Goal: Information Seeking & Learning: Learn about a topic

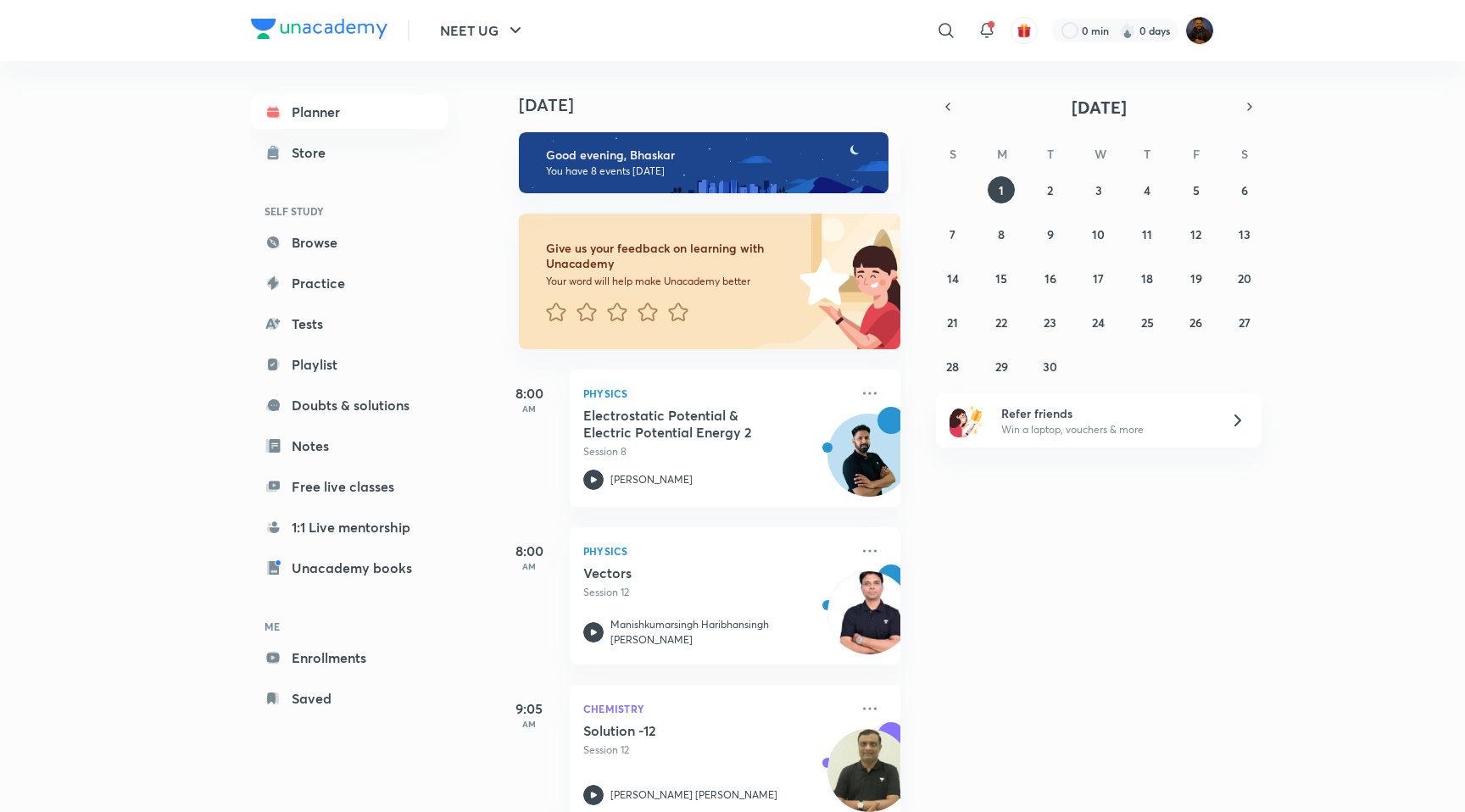
scroll to position [63, 0]
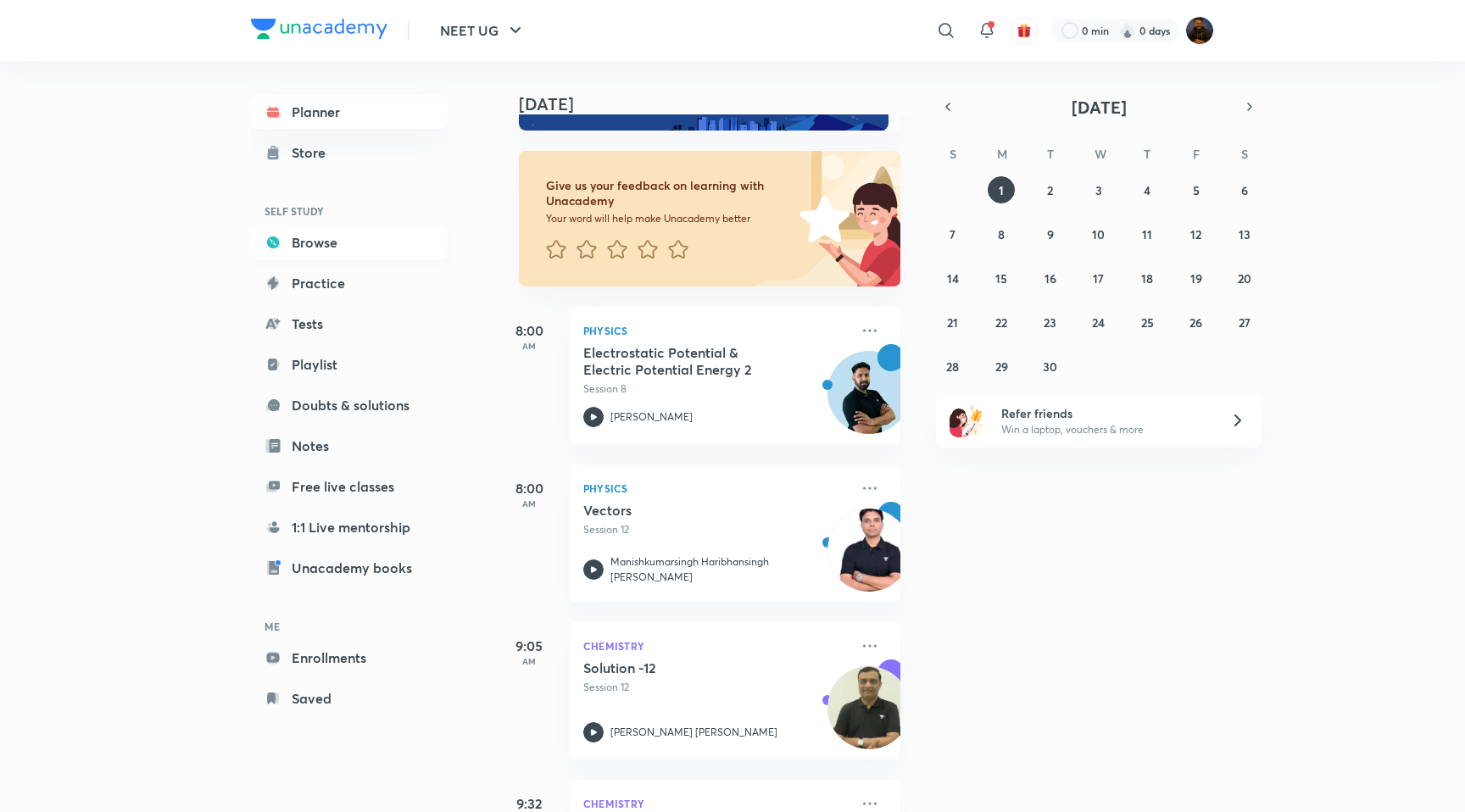
click at [319, 236] on link "Browse" at bounding box center [349, 242] width 197 height 34
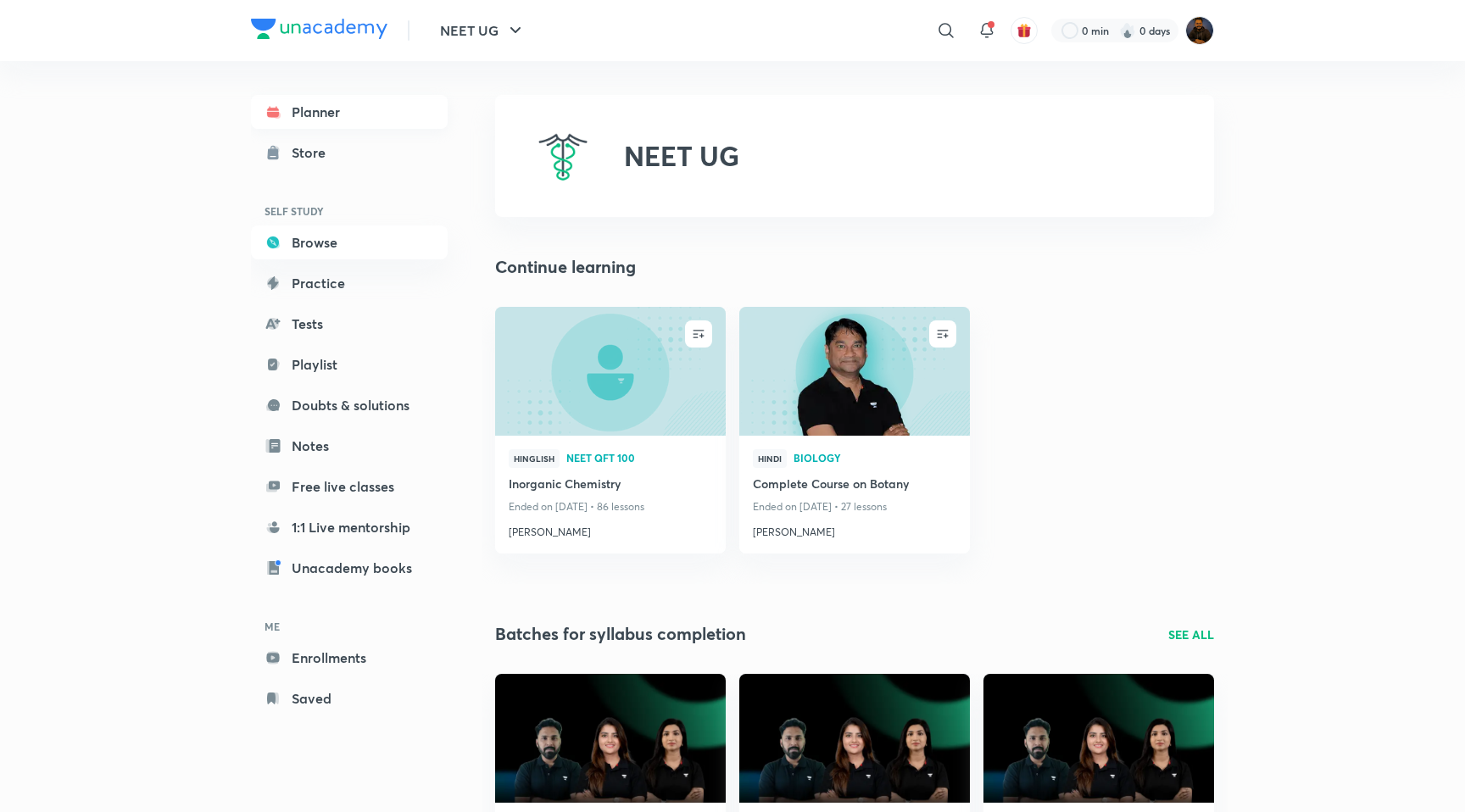
click at [310, 104] on link "Planner" at bounding box center [349, 112] width 197 height 34
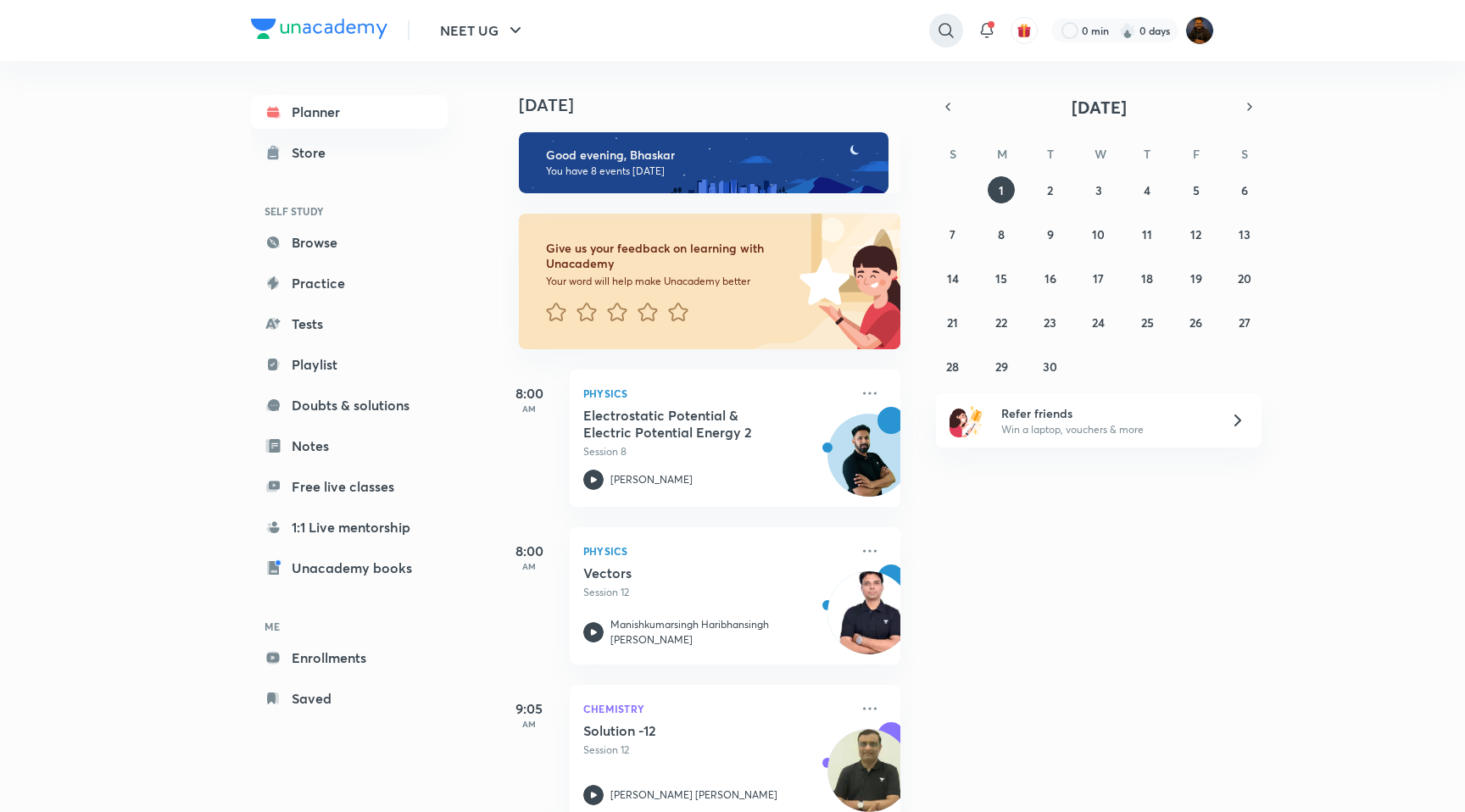
click at [943, 33] on icon at bounding box center [946, 31] width 20 height 20
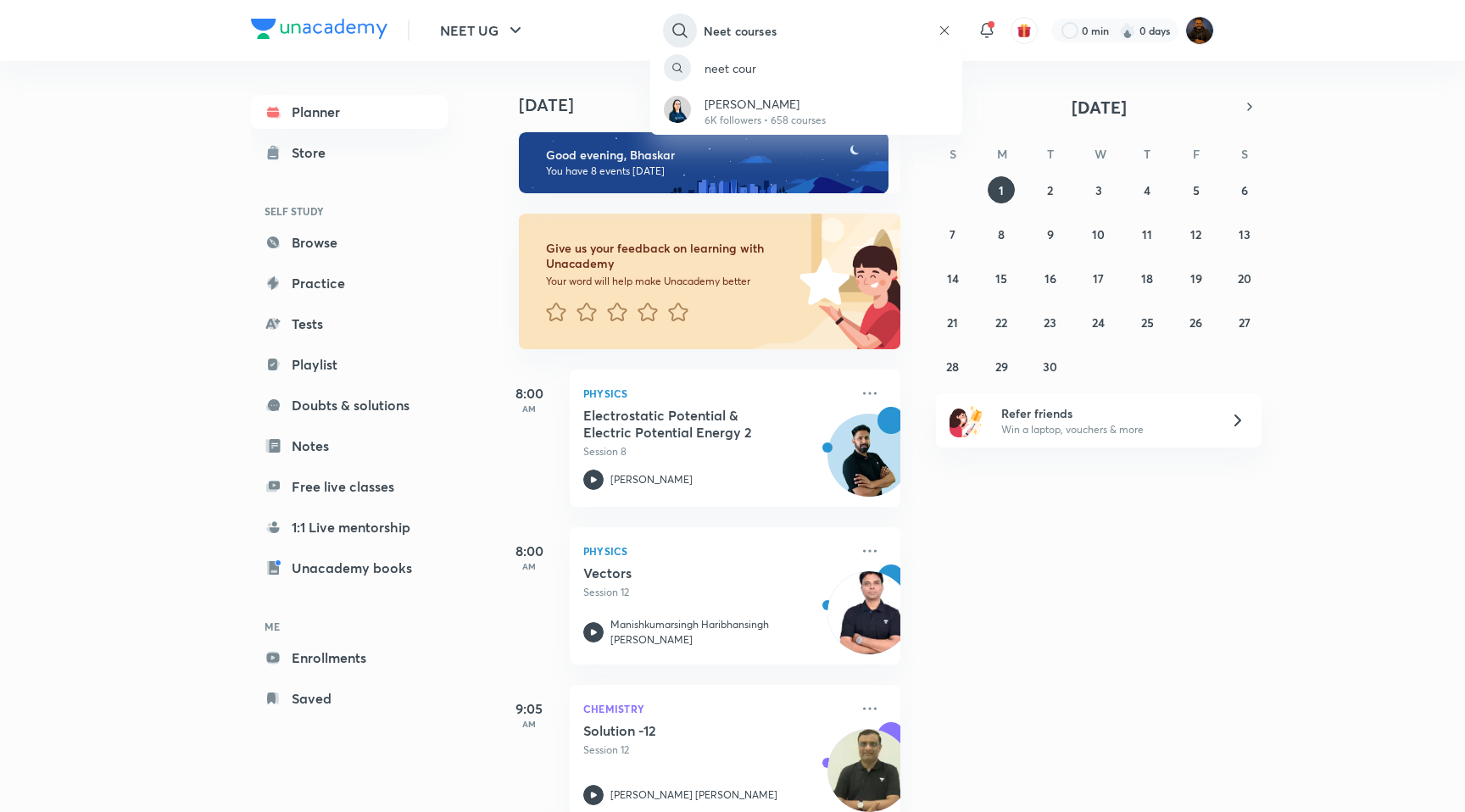
type input "Neet courses"
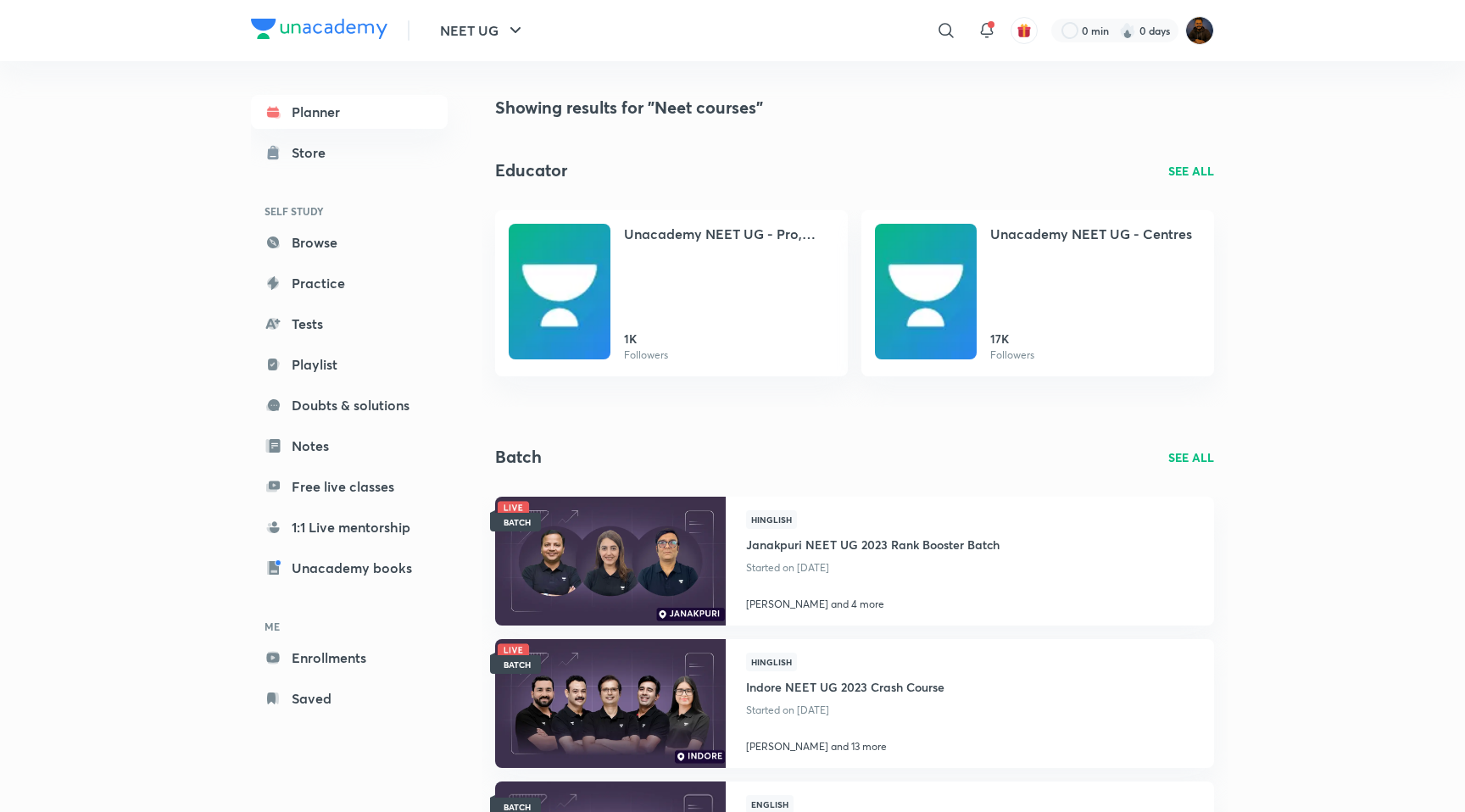
click at [1193, 162] on p "SEE ALL" at bounding box center [1191, 170] width 46 height 18
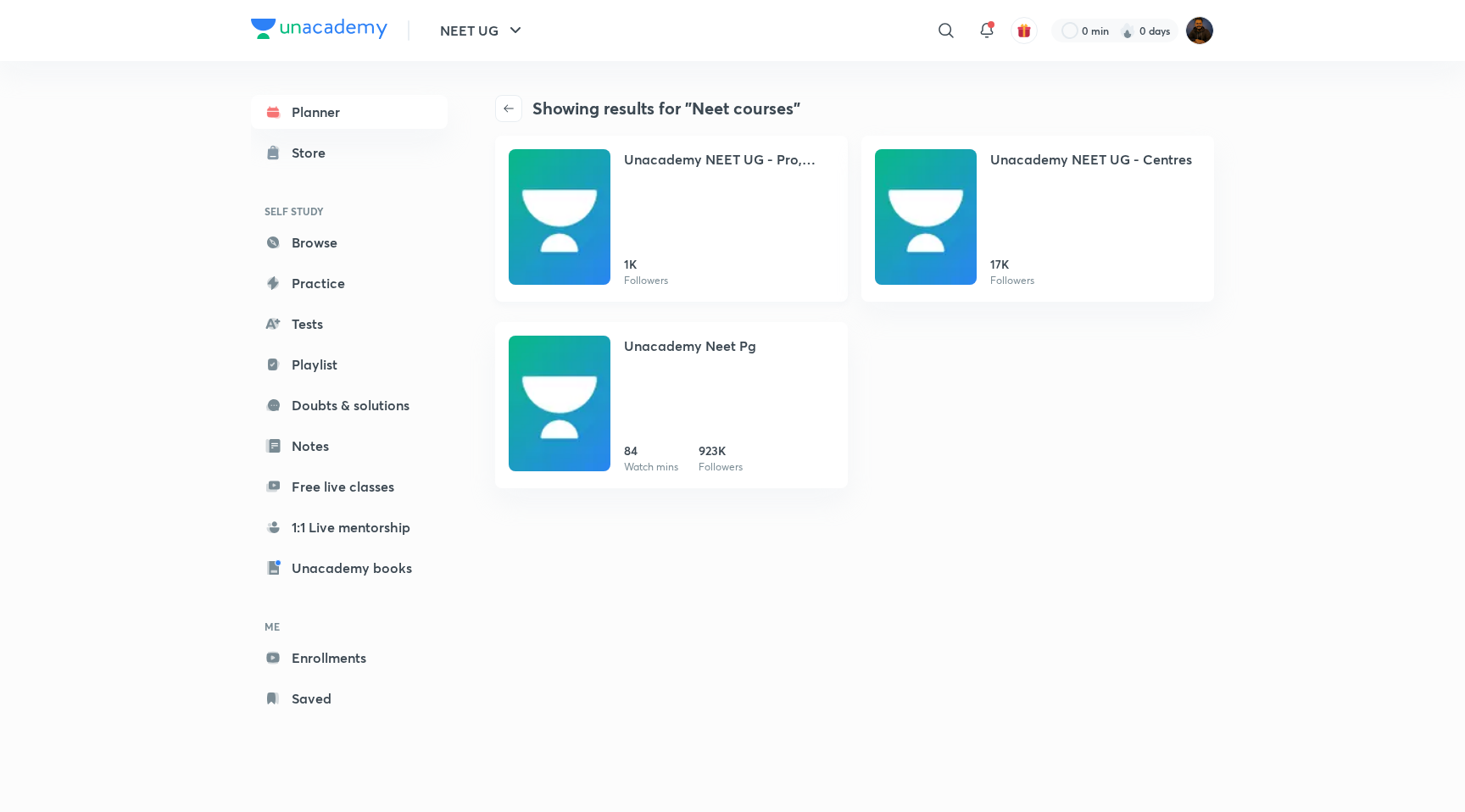
click at [676, 165] on h4 "Unacademy NEET UG - Pro, NEET UG" at bounding box center [728, 159] width 210 height 20
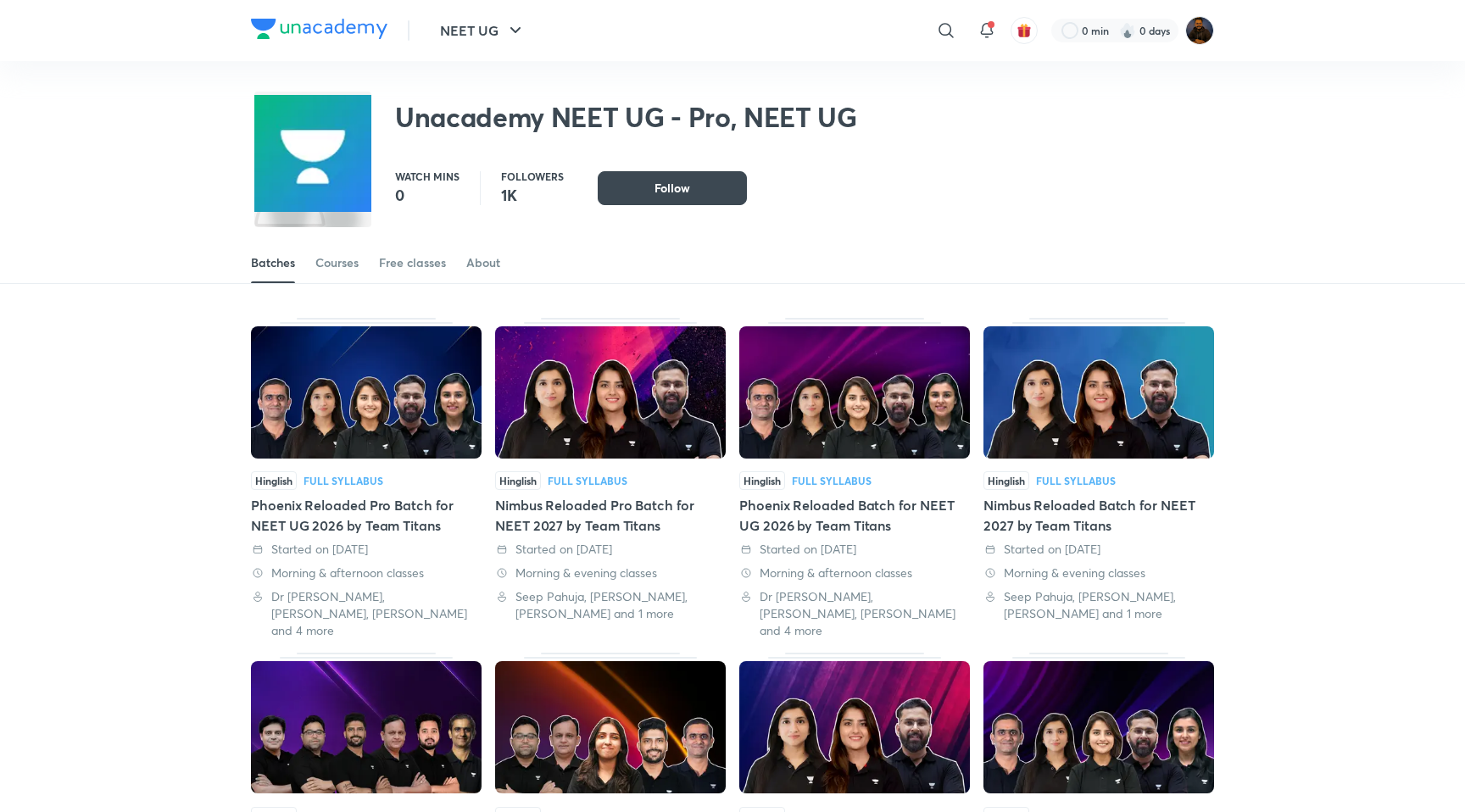
click at [311, 268] on div "Batches Courses Free classes About" at bounding box center [732, 263] width 963 height 41
click at [338, 264] on div "Courses" at bounding box center [337, 263] width 43 height 17
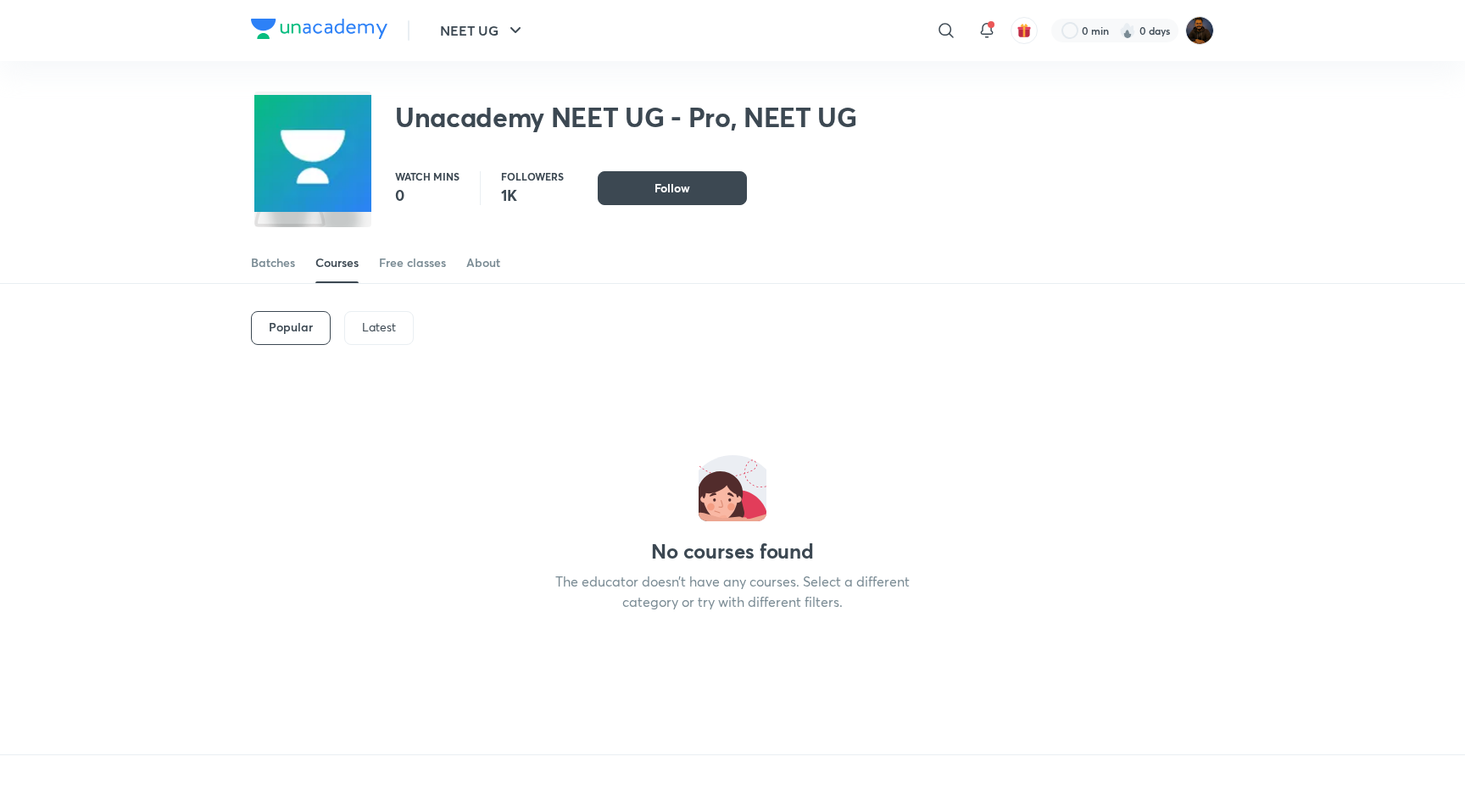
click at [385, 329] on p "Latest" at bounding box center [379, 327] width 34 height 14
click at [304, 332] on p "Popular" at bounding box center [290, 327] width 43 height 14
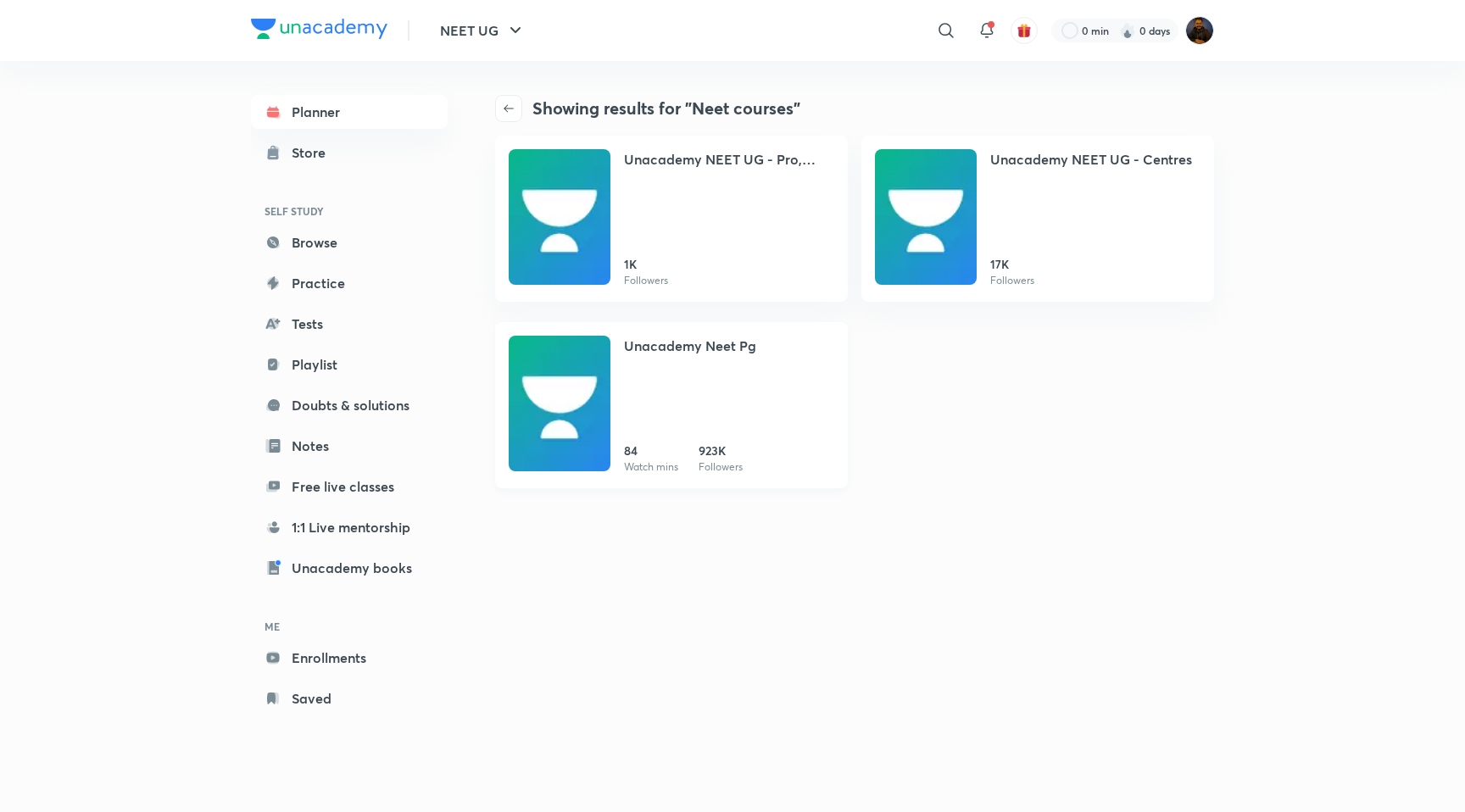
click at [682, 340] on h4 "Unacademy Neet Pg" at bounding box center [689, 346] width 132 height 20
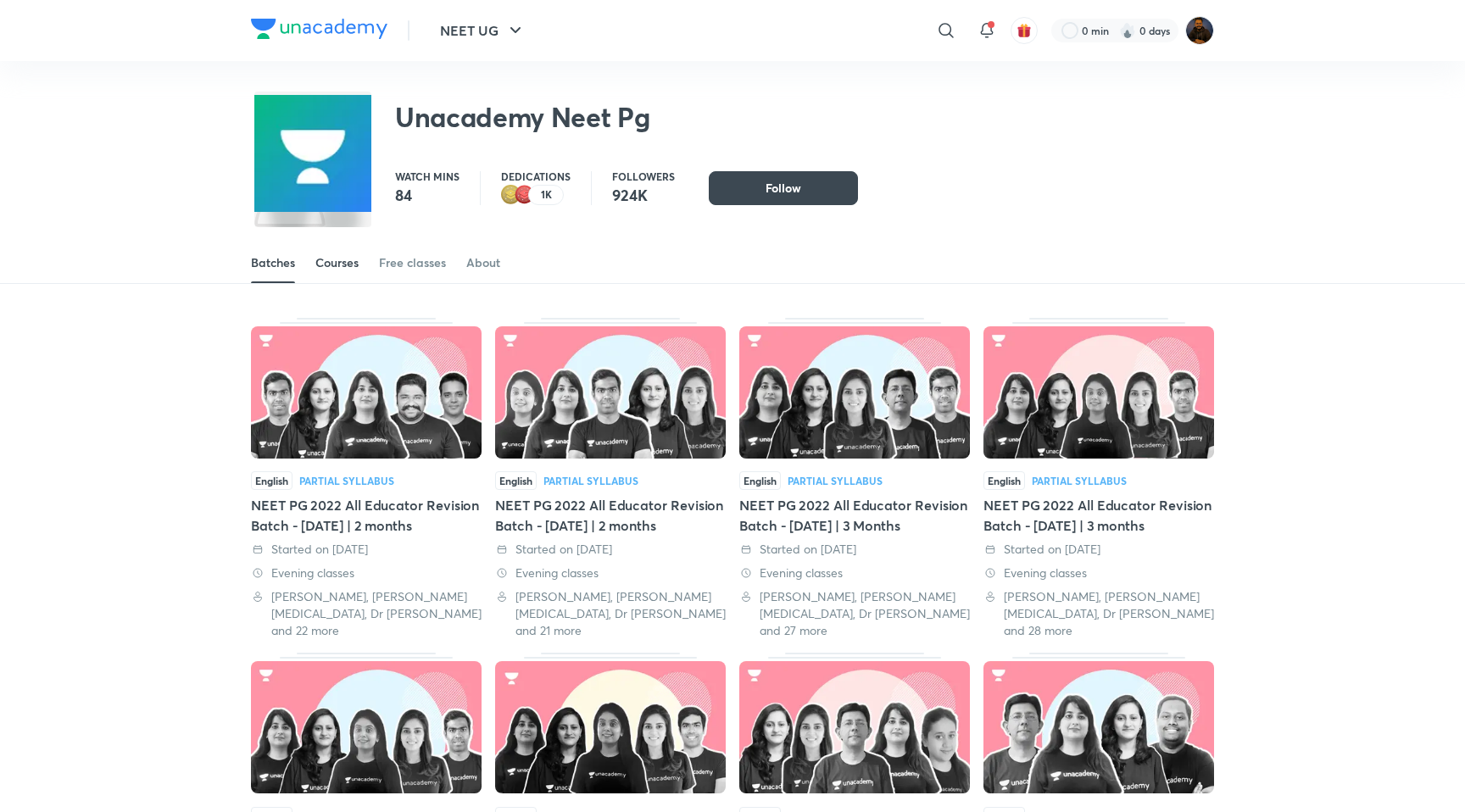
click at [341, 251] on link "Courses" at bounding box center [337, 263] width 43 height 41
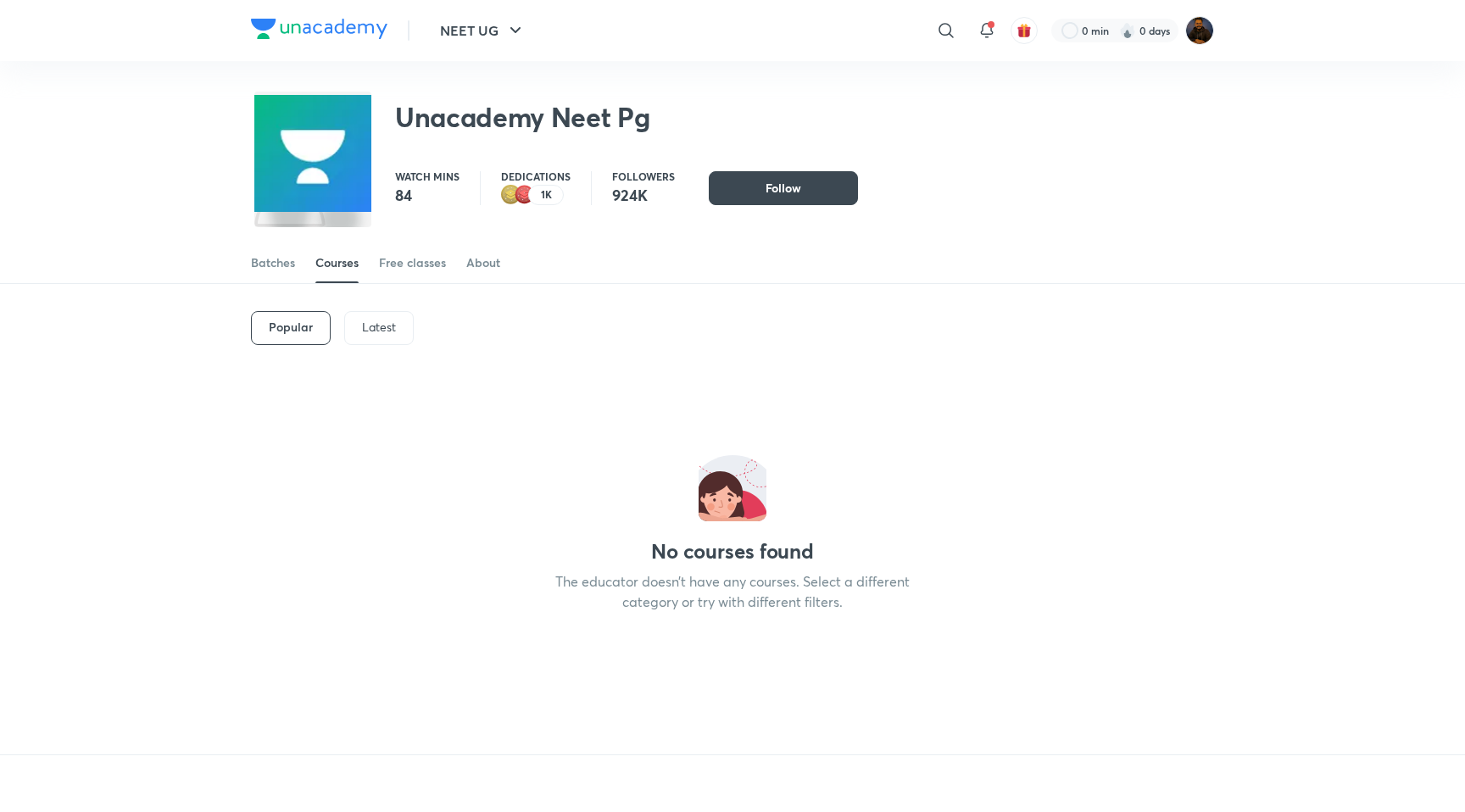
click at [369, 321] on p "Latest" at bounding box center [379, 327] width 34 height 14
click at [321, 307] on div "Popular Latest" at bounding box center [732, 328] width 963 height 88
click at [312, 310] on div "Popular Latest" at bounding box center [732, 328] width 963 height 88
click at [273, 259] on div "Batches" at bounding box center [273, 263] width 44 height 17
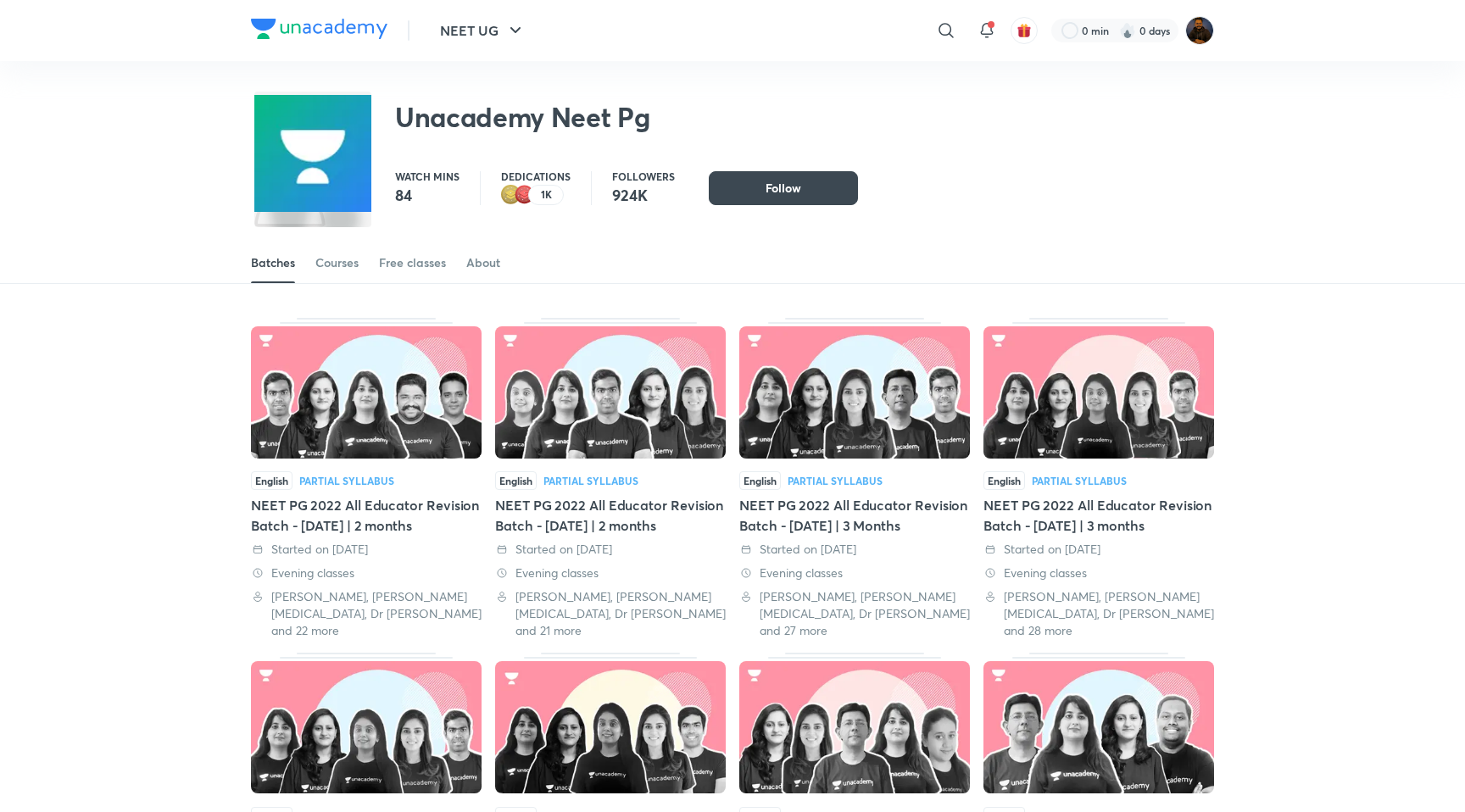
click at [294, 39] on div at bounding box center [319, 31] width 136 height 25
click at [953, 26] on icon at bounding box center [946, 31] width 20 height 20
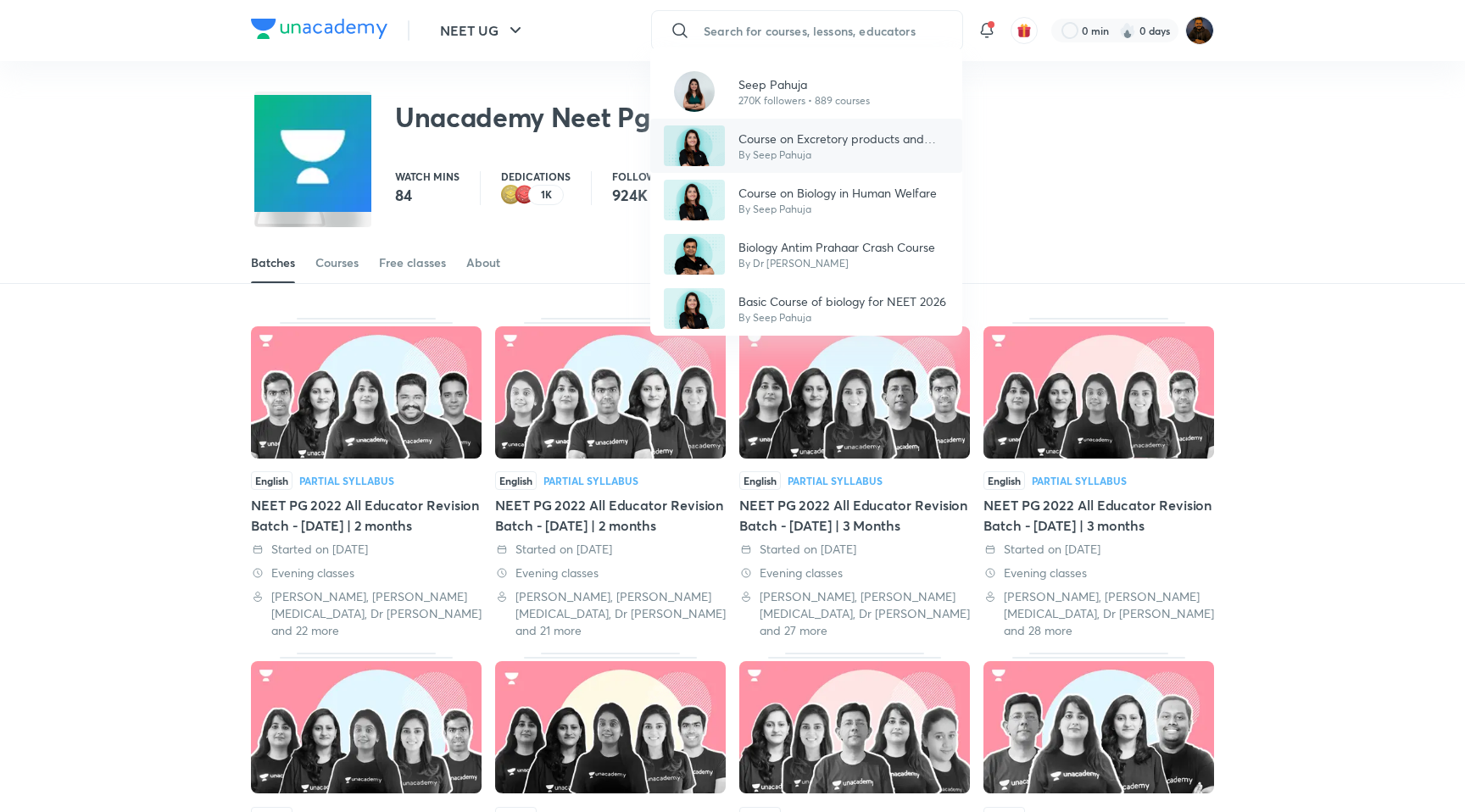
click at [815, 129] on p "Course on Excretory products and their elimination" at bounding box center [843, 138] width 210 height 18
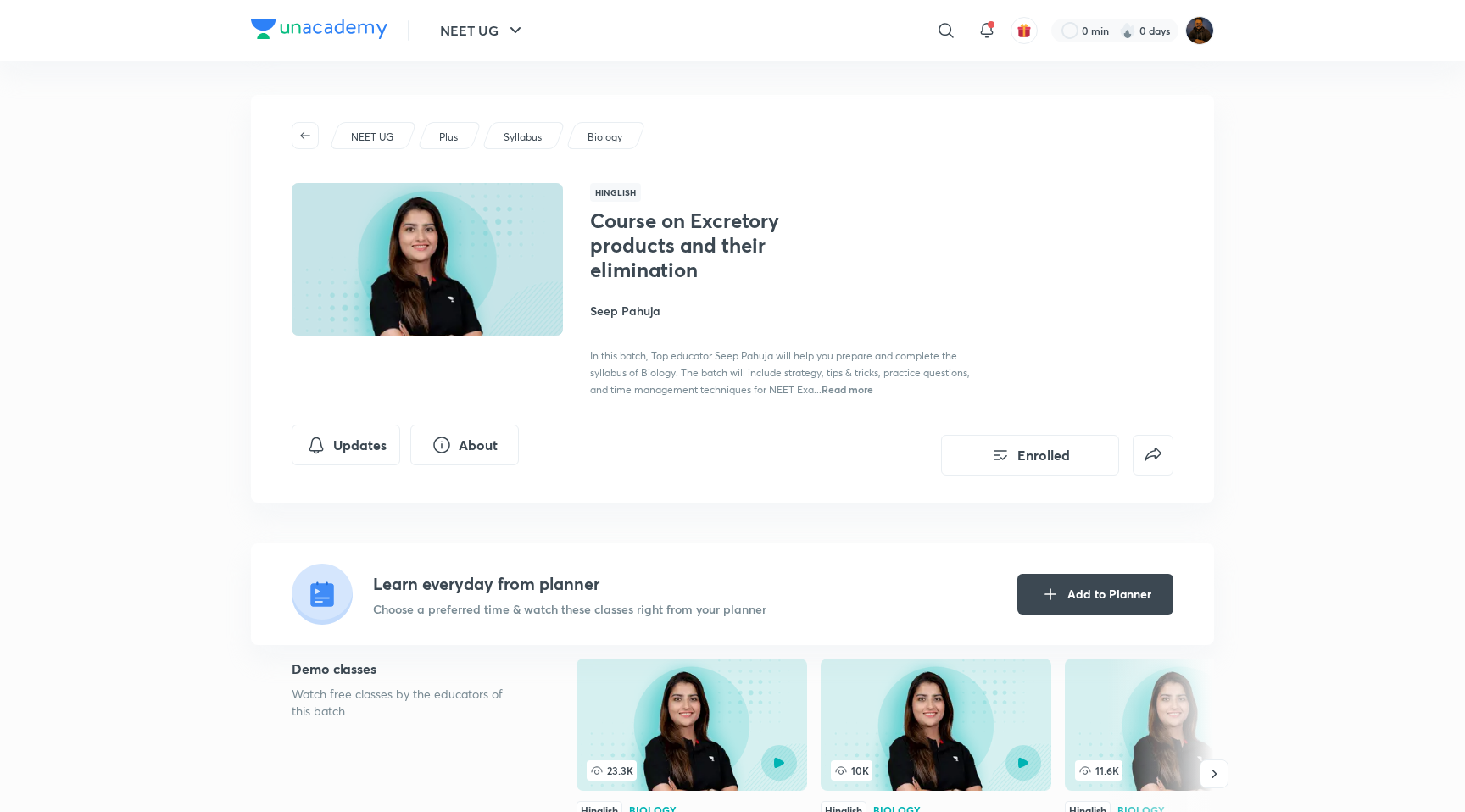
click at [458, 139] on p "Plus" at bounding box center [448, 137] width 19 height 15
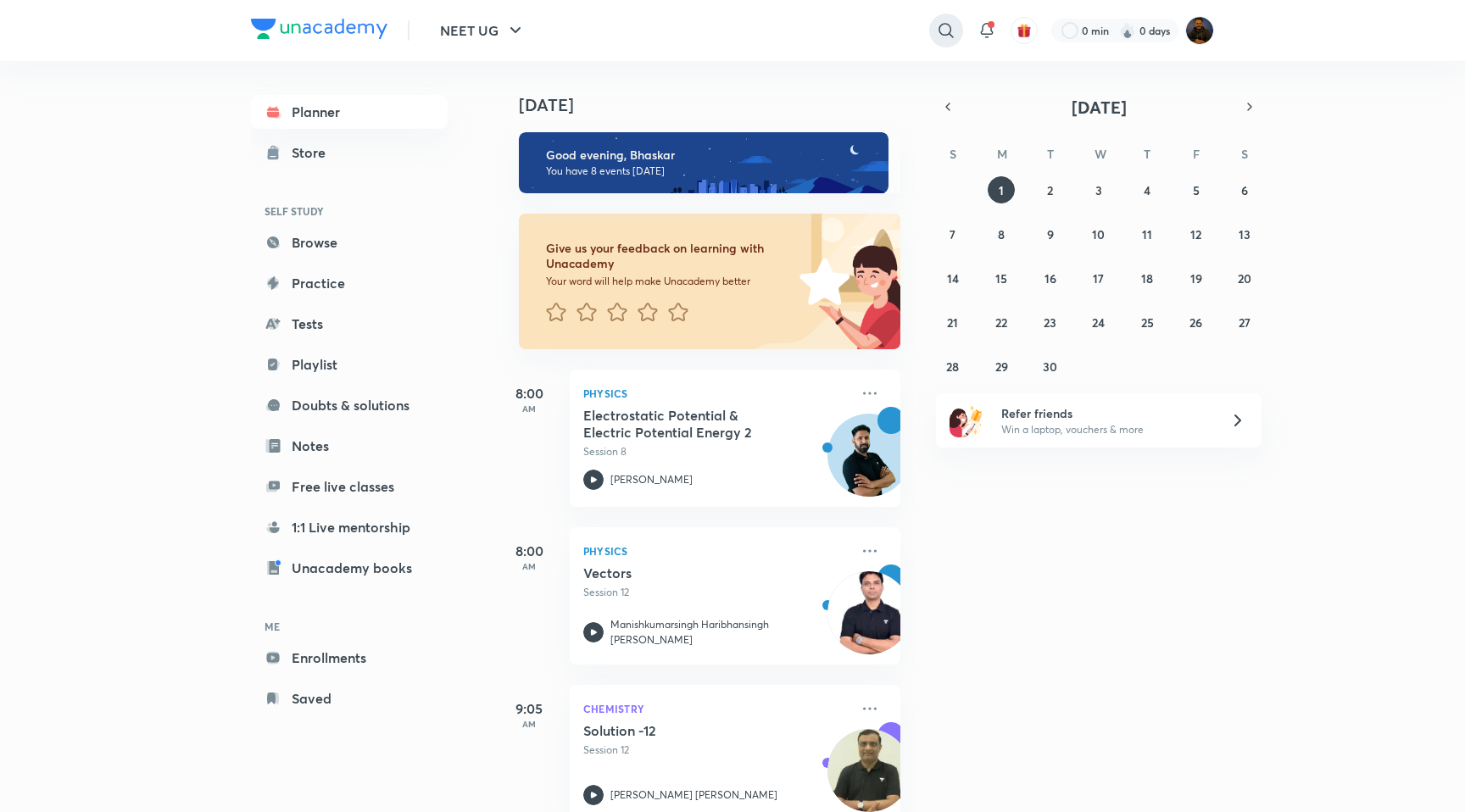
click at [949, 31] on icon at bounding box center [946, 31] width 20 height 20
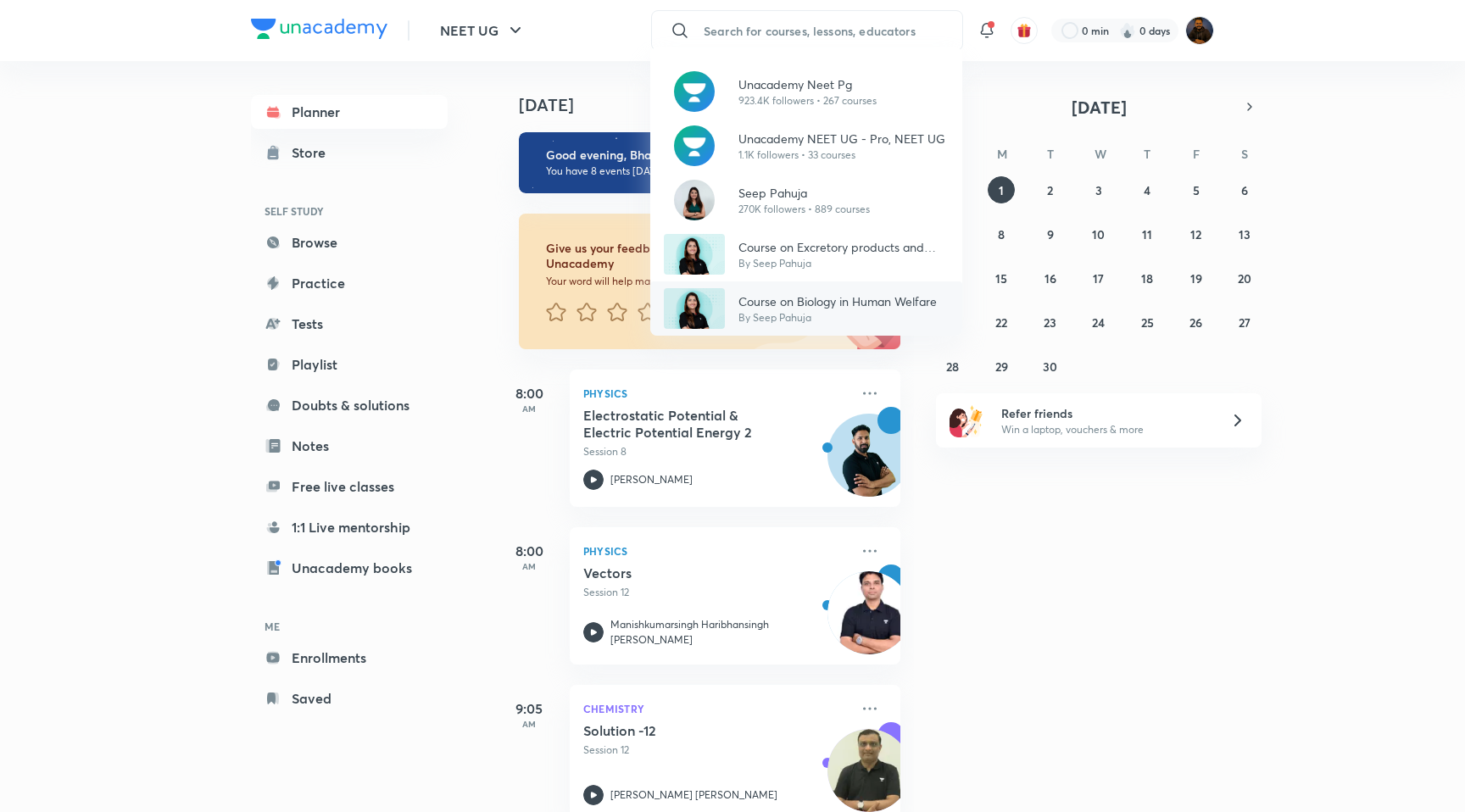
click at [820, 296] on p "Course on Biology in Human Welfare" at bounding box center [837, 301] width 198 height 18
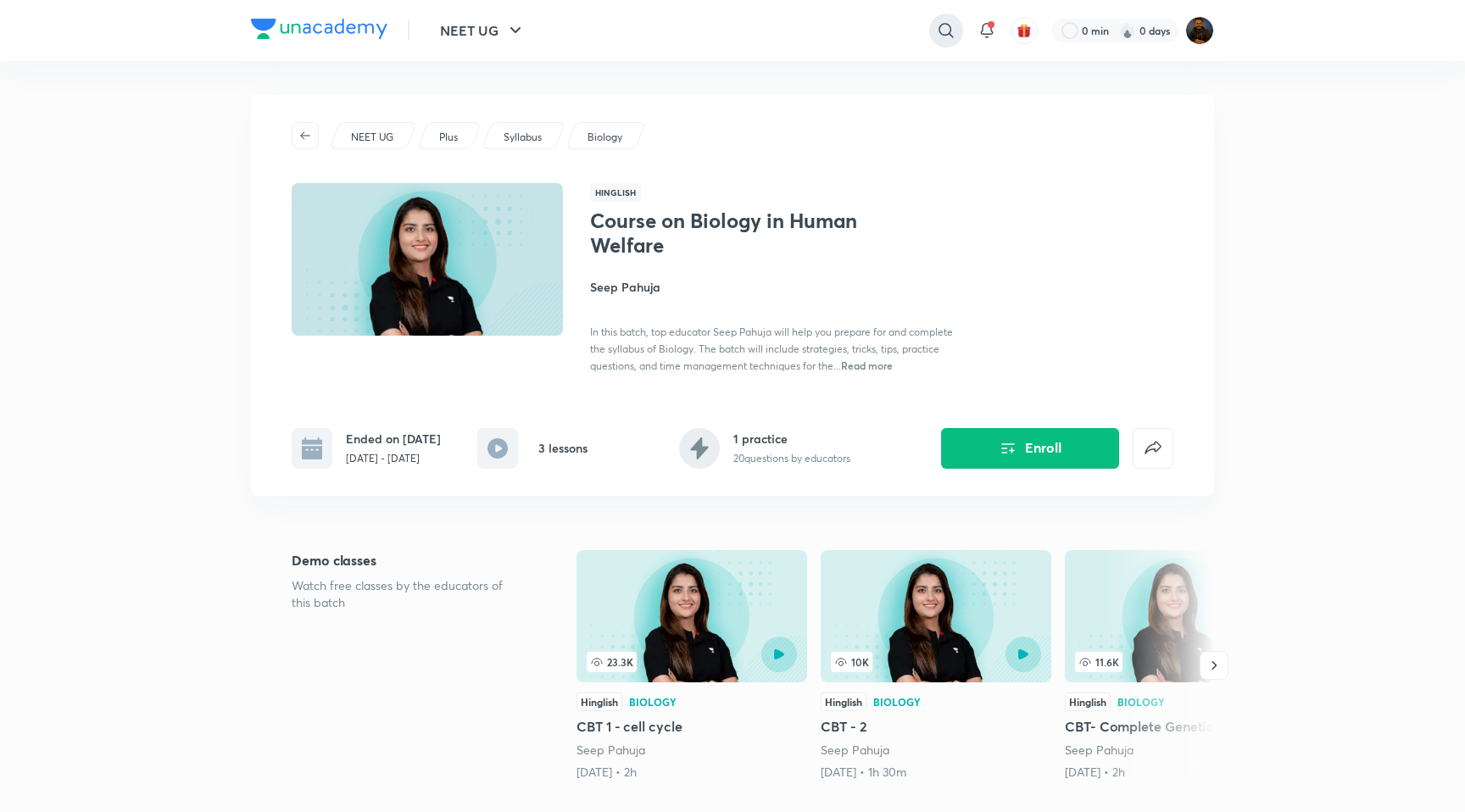
click at [942, 37] on icon at bounding box center [946, 31] width 20 height 20
type input "upcoming seep ma'am courses"
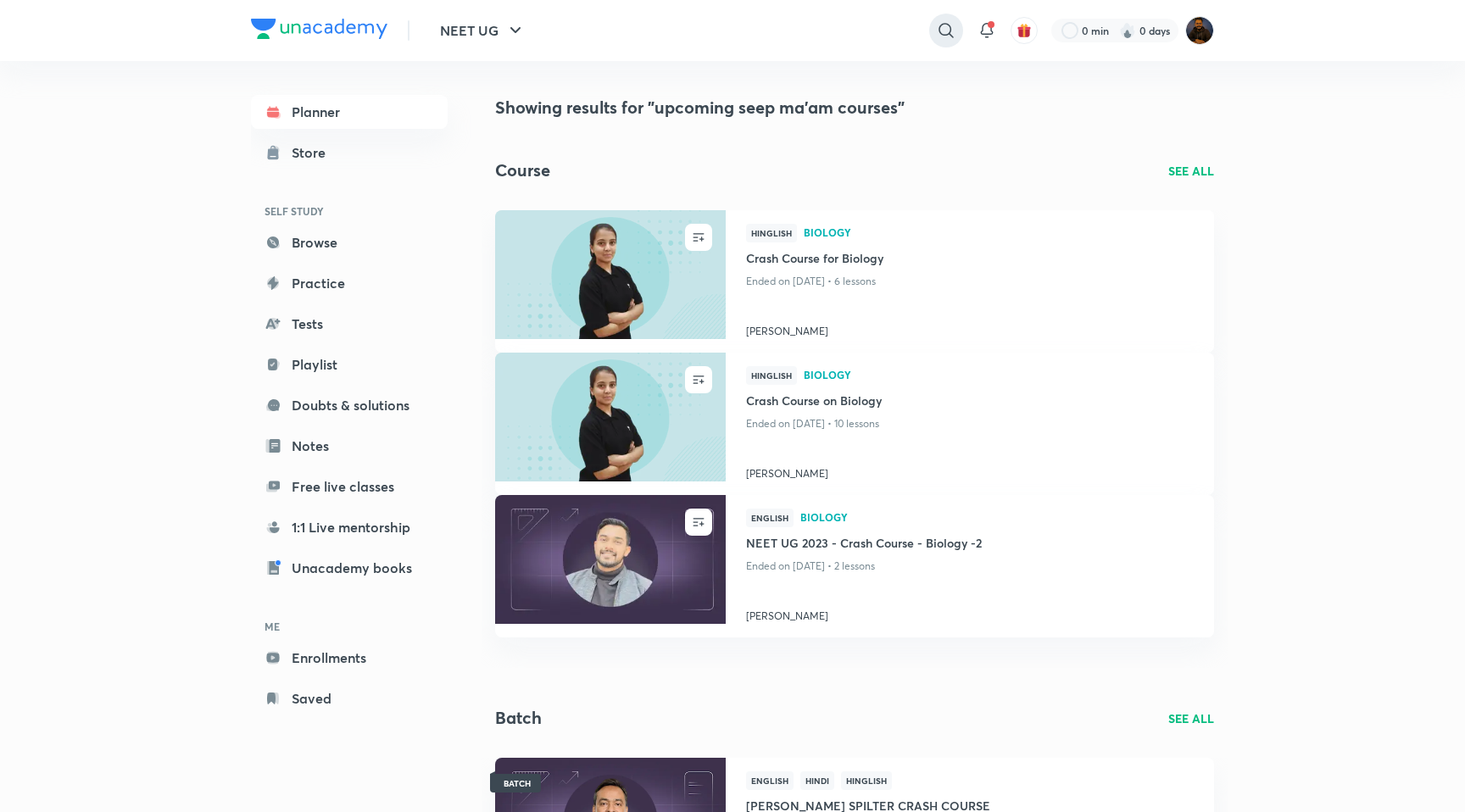
click at [943, 26] on icon at bounding box center [946, 31] width 20 height 20
type input "upcoming biology courses"
click at [1195, 174] on p "SEE ALL" at bounding box center [1191, 170] width 46 height 18
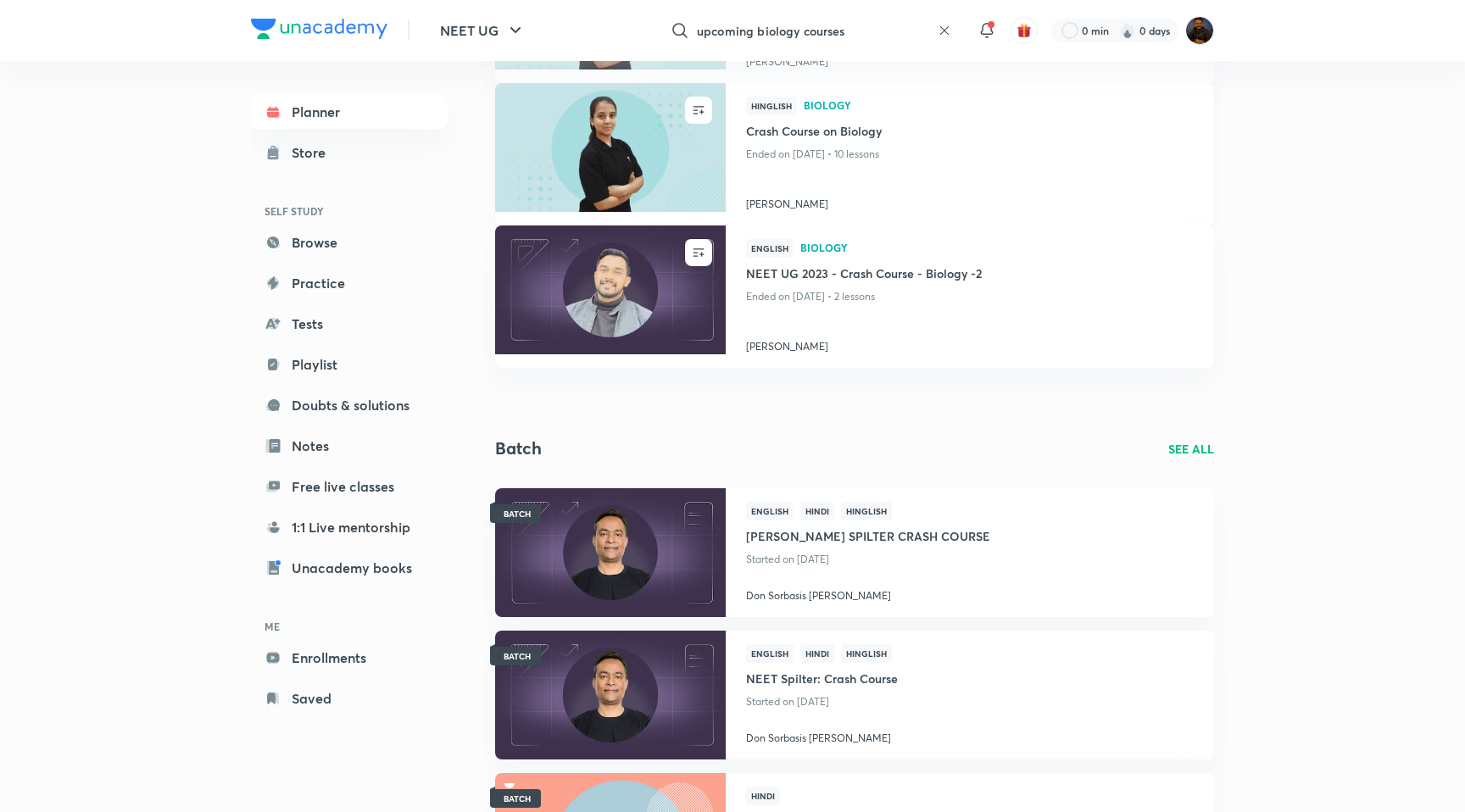
scroll to position [407, 0]
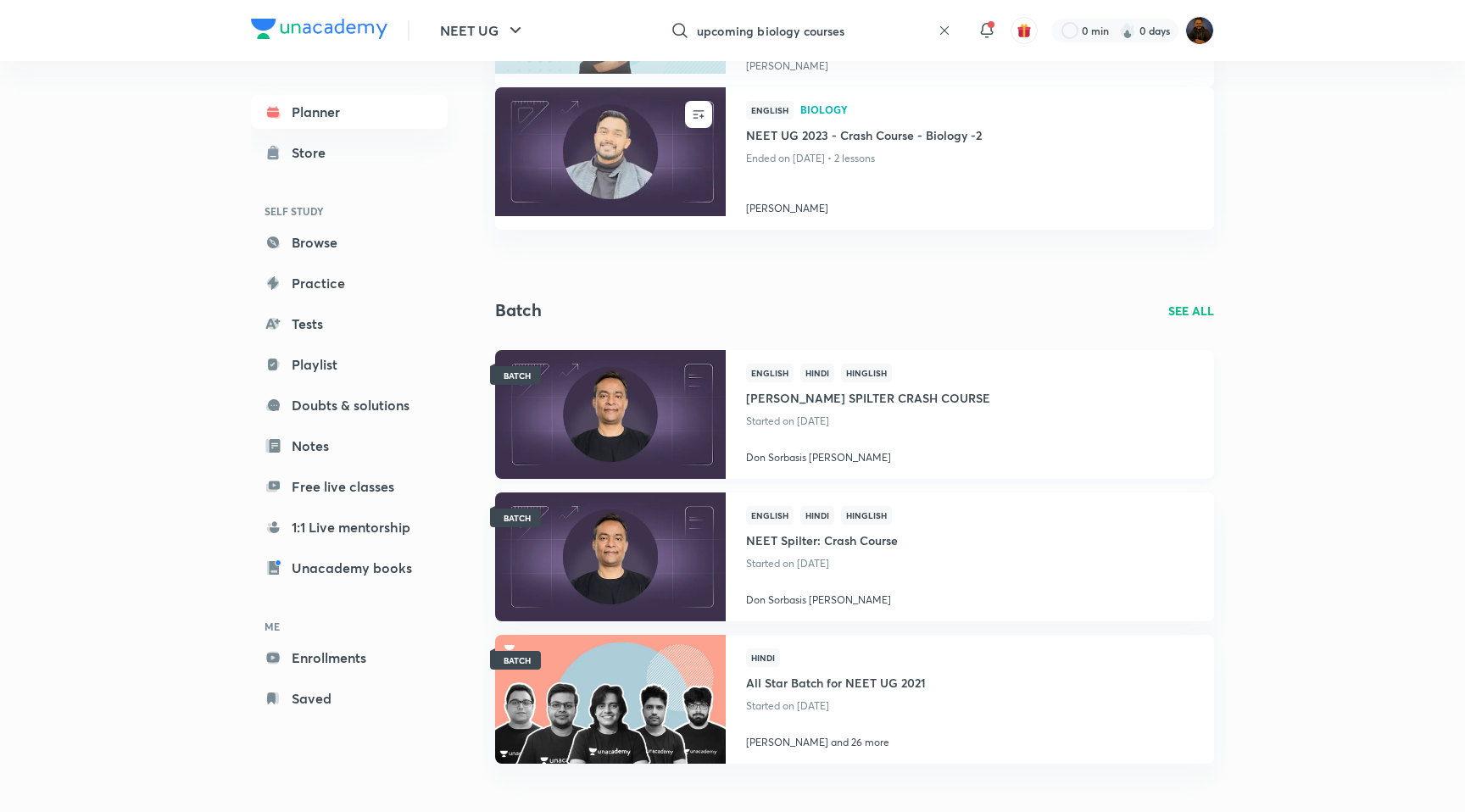
click at [844, 423] on p "Started on Feb 27" at bounding box center [868, 421] width 244 height 22
click at [814, 392] on h4 "NEET SPILTER CRASH COURSE" at bounding box center [868, 395] width 244 height 28
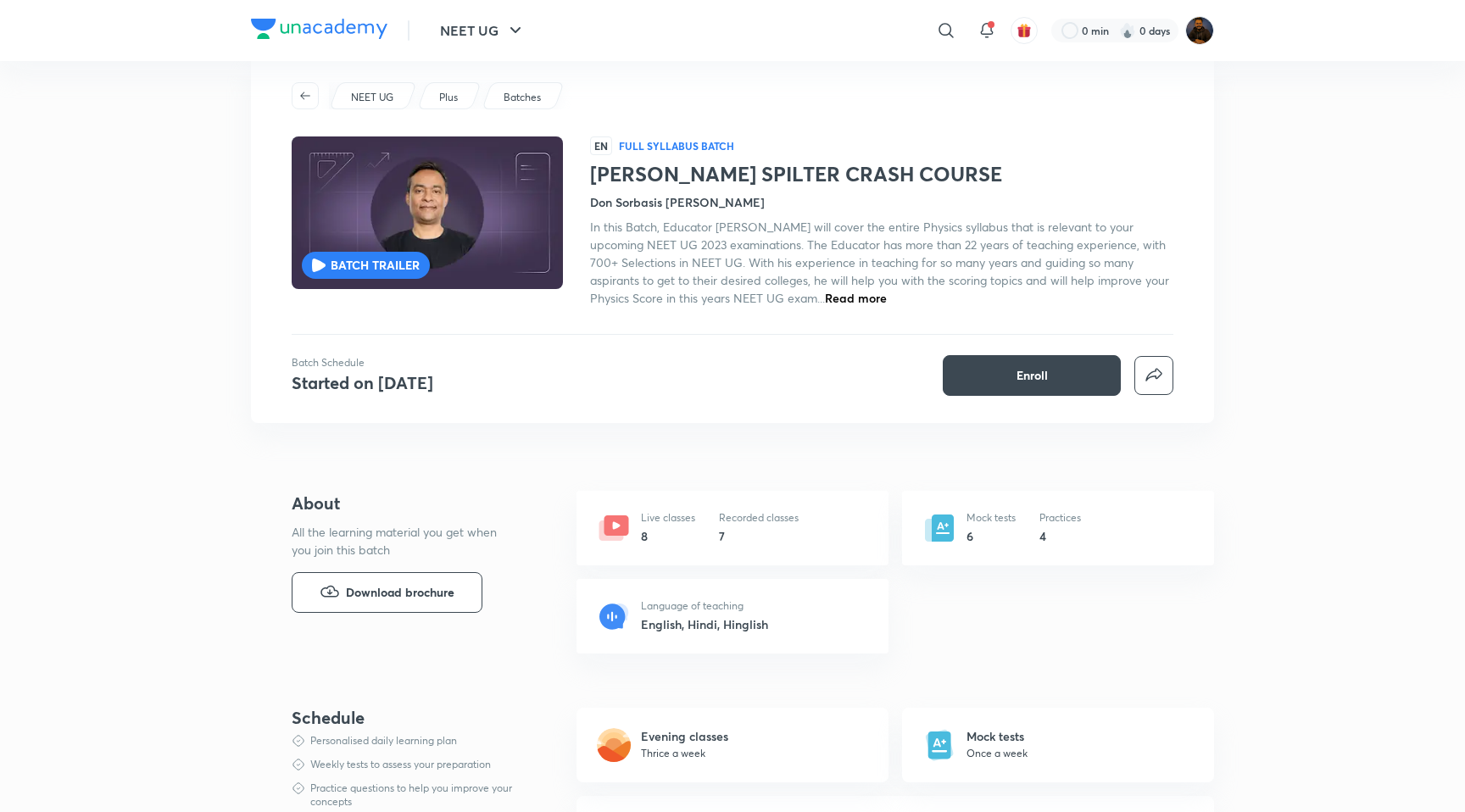
scroll to position [88, 0]
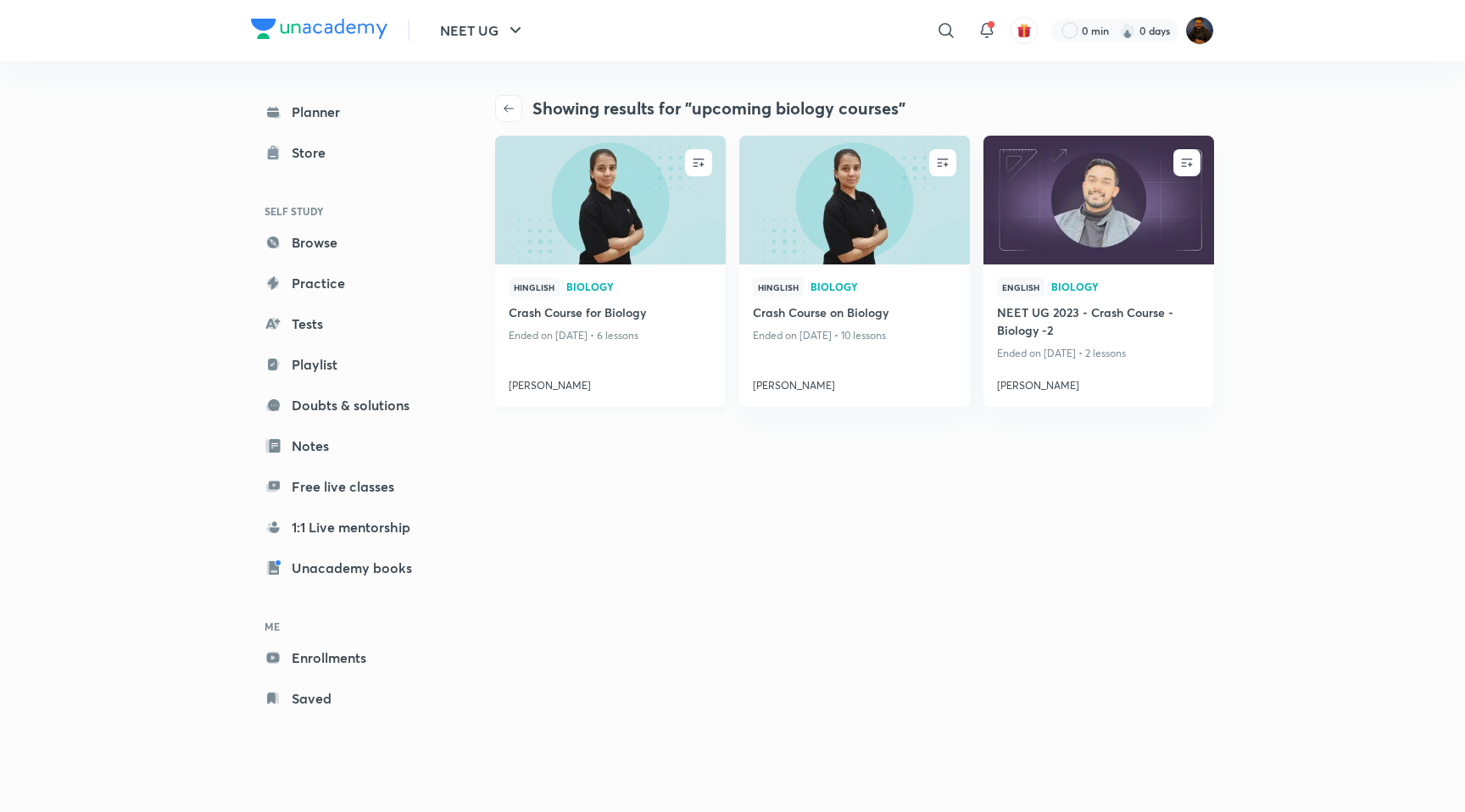
click at [624, 284] on span "Biology" at bounding box center [639, 287] width 145 height 10
click at [943, 30] on icon at bounding box center [946, 31] width 20 height 20
type input "seep batches"
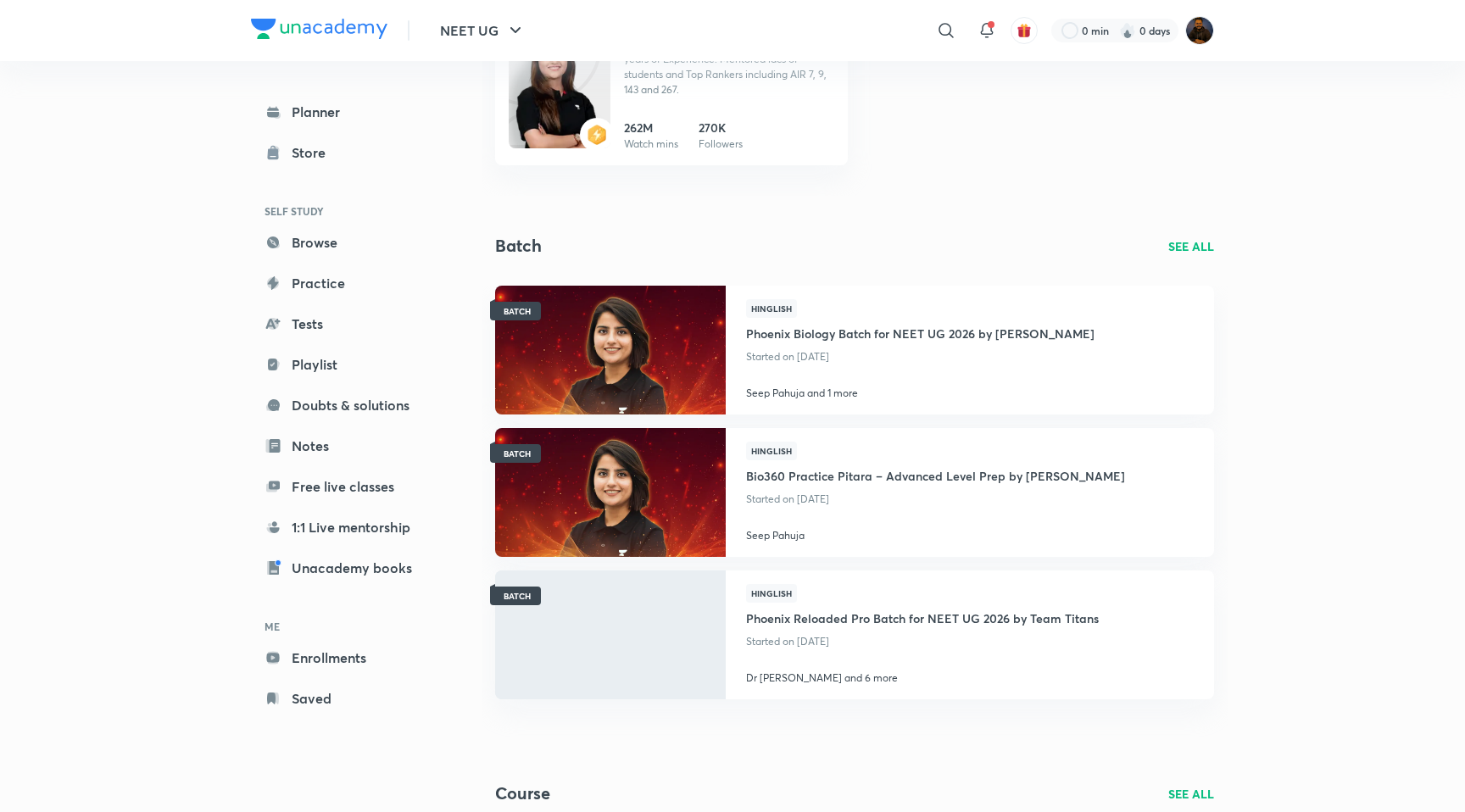
scroll to position [242, 0]
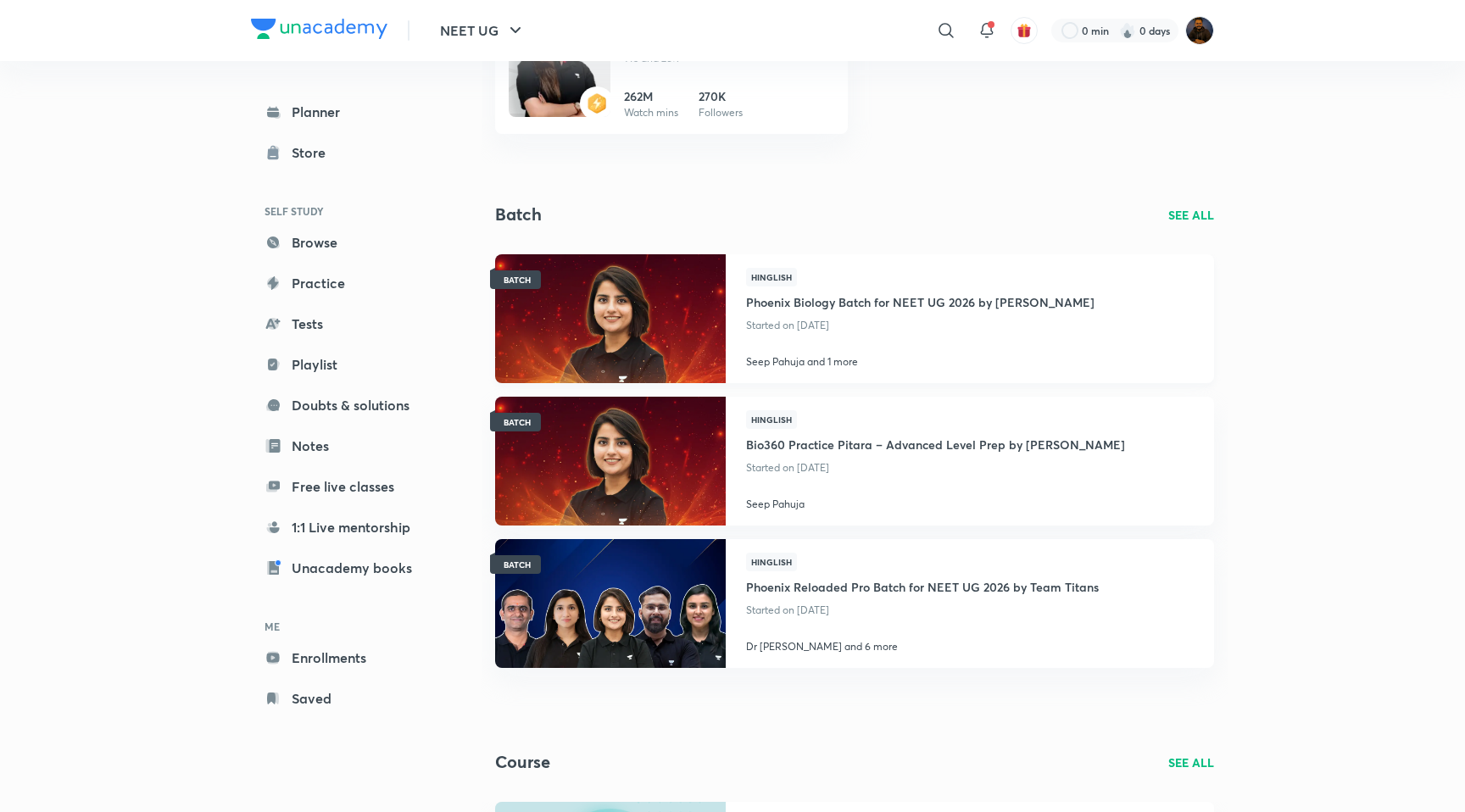
click at [580, 275] on img at bounding box center [610, 318] width 235 height 131
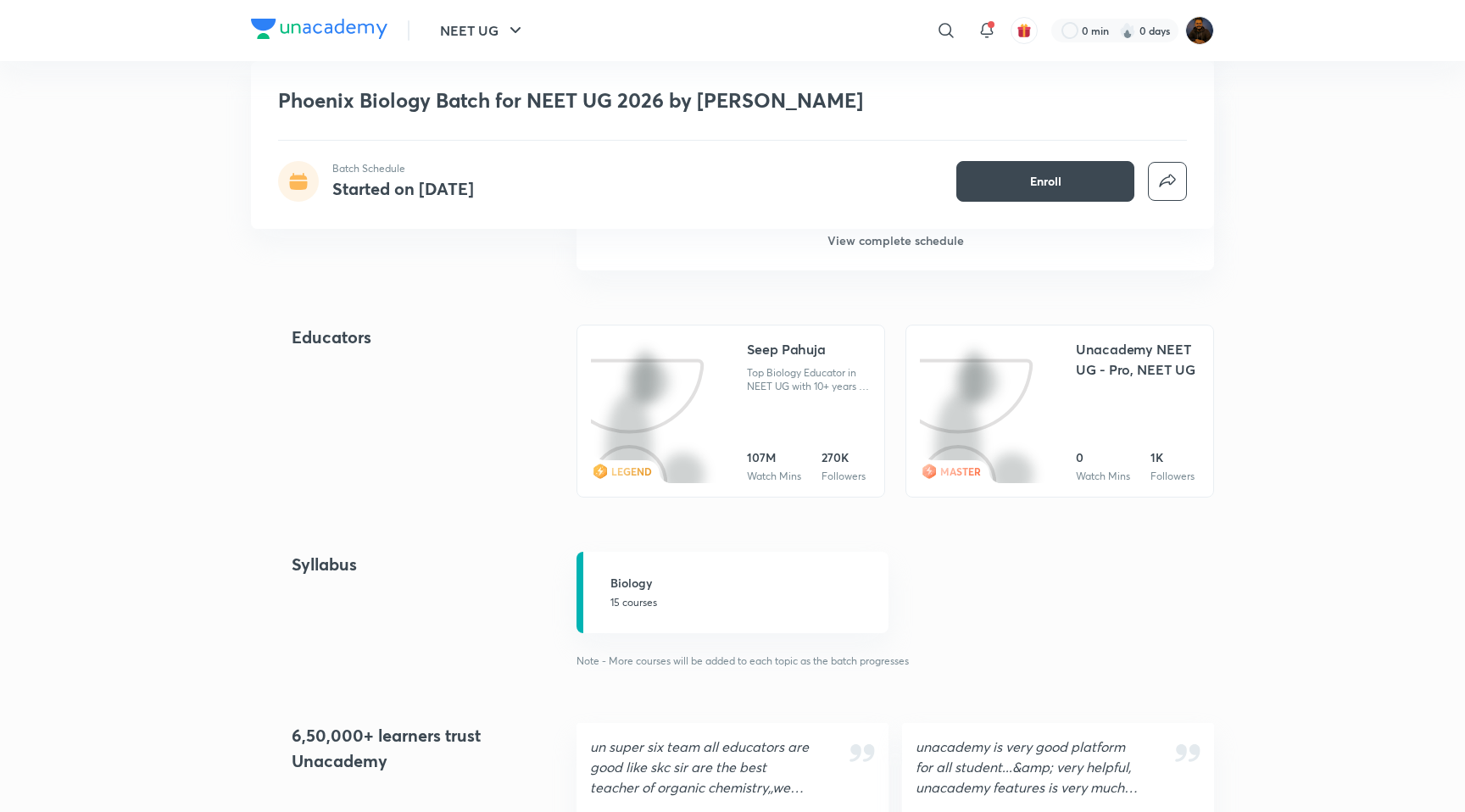
scroll to position [1730, 0]
click at [790, 343] on div "Seep Pahuja" at bounding box center [786, 353] width 79 height 20
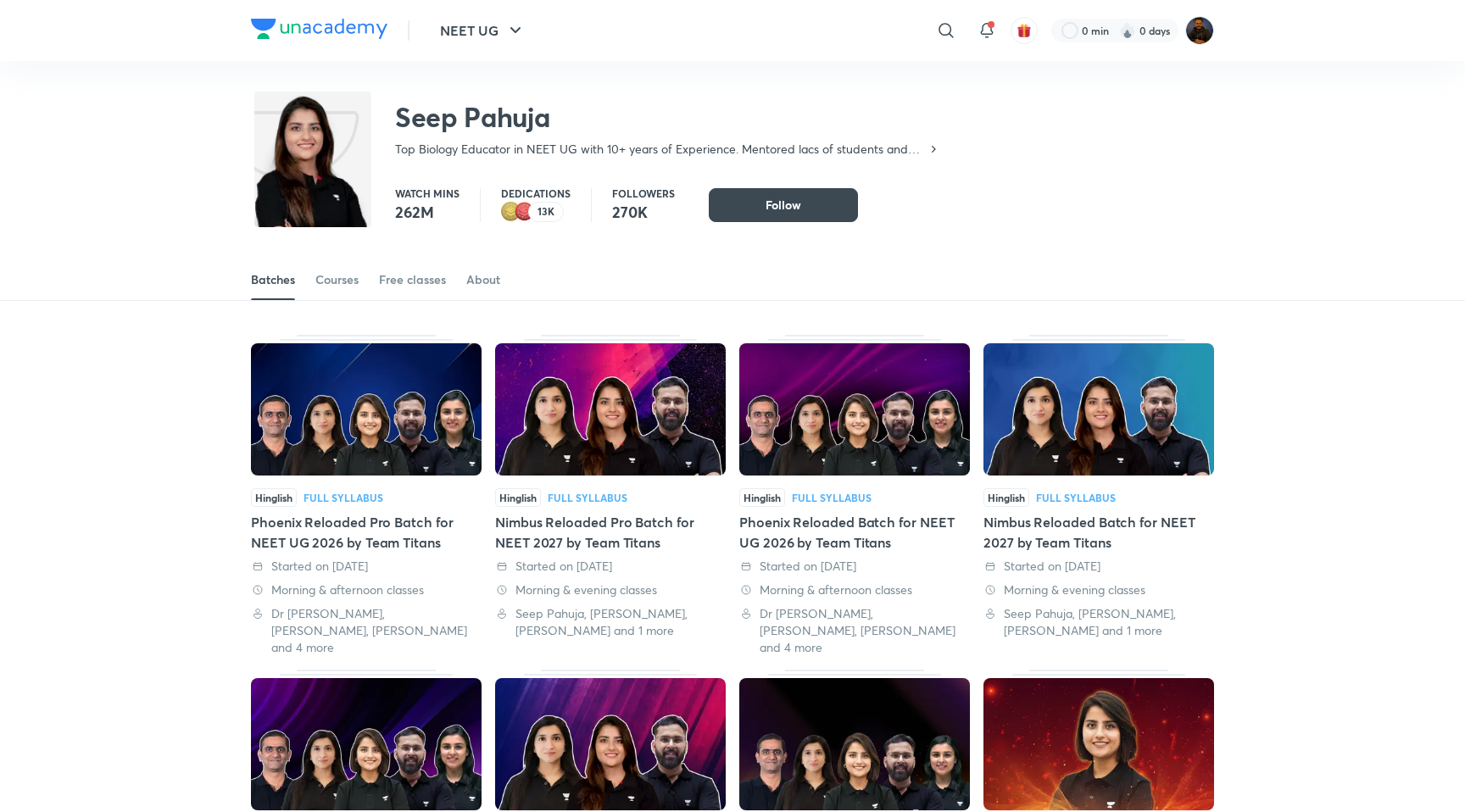
click at [352, 480] on div "Hinglish Full Syllabus Phoenix Reloaded Pro Batch for NEET UG 2026 by Team Tita…" at bounding box center [366, 496] width 231 height 321
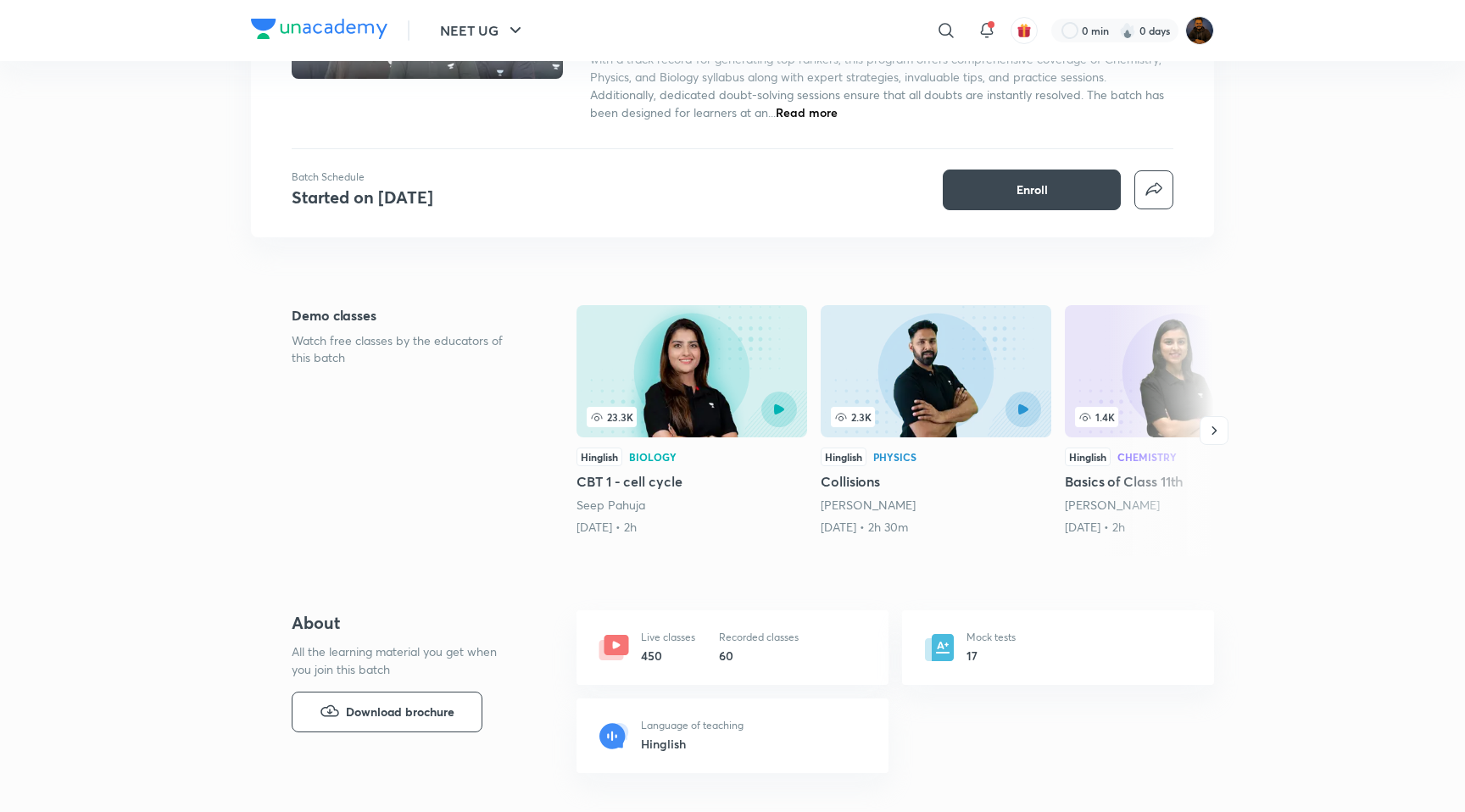
scroll to position [251, 0]
click at [630, 502] on link "Seep Pahuja" at bounding box center [611, 503] width 69 height 16
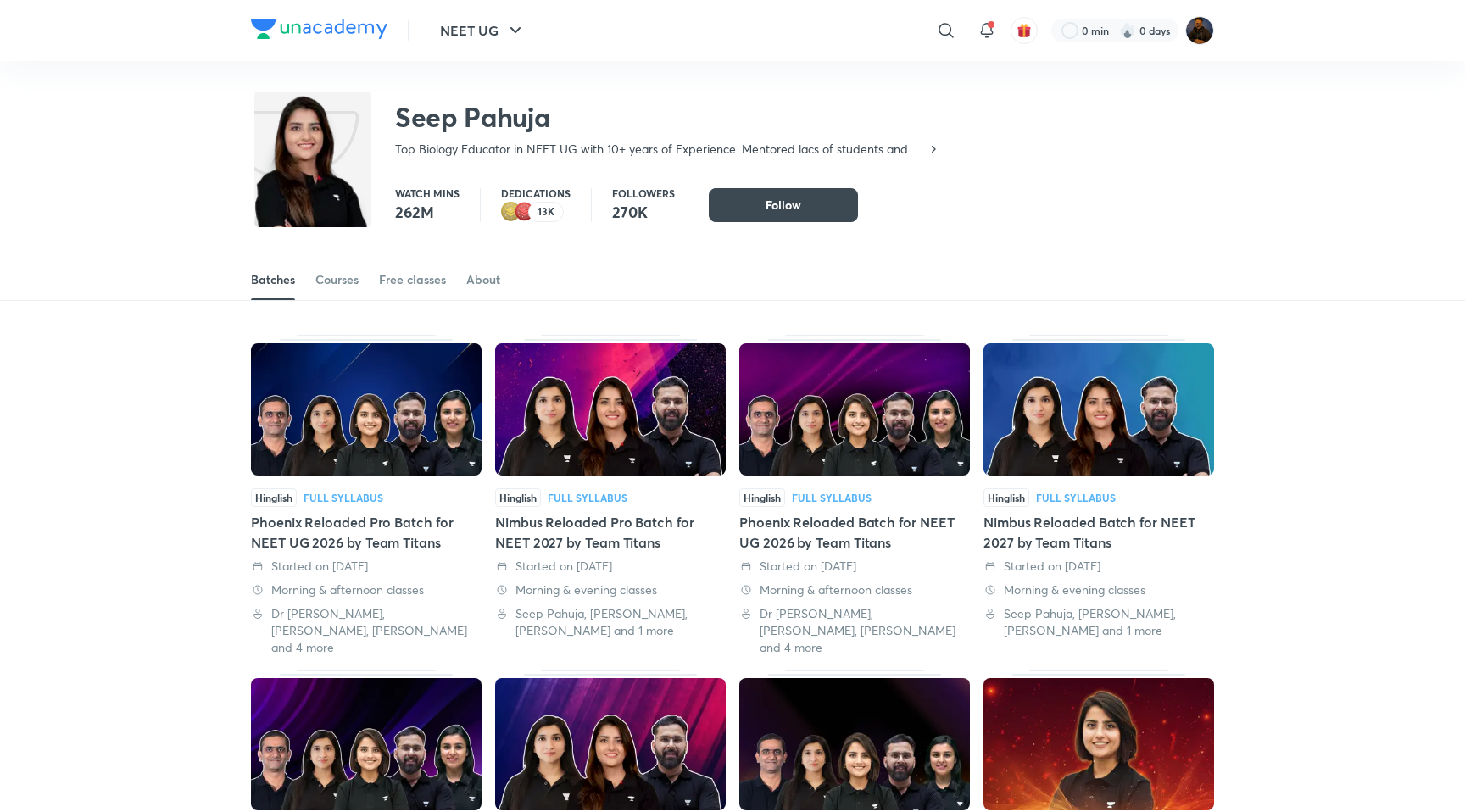
click at [380, 520] on div "Phoenix Reloaded Pro Batch for NEET UG 2026 by Team Titans" at bounding box center [366, 532] width 231 height 41
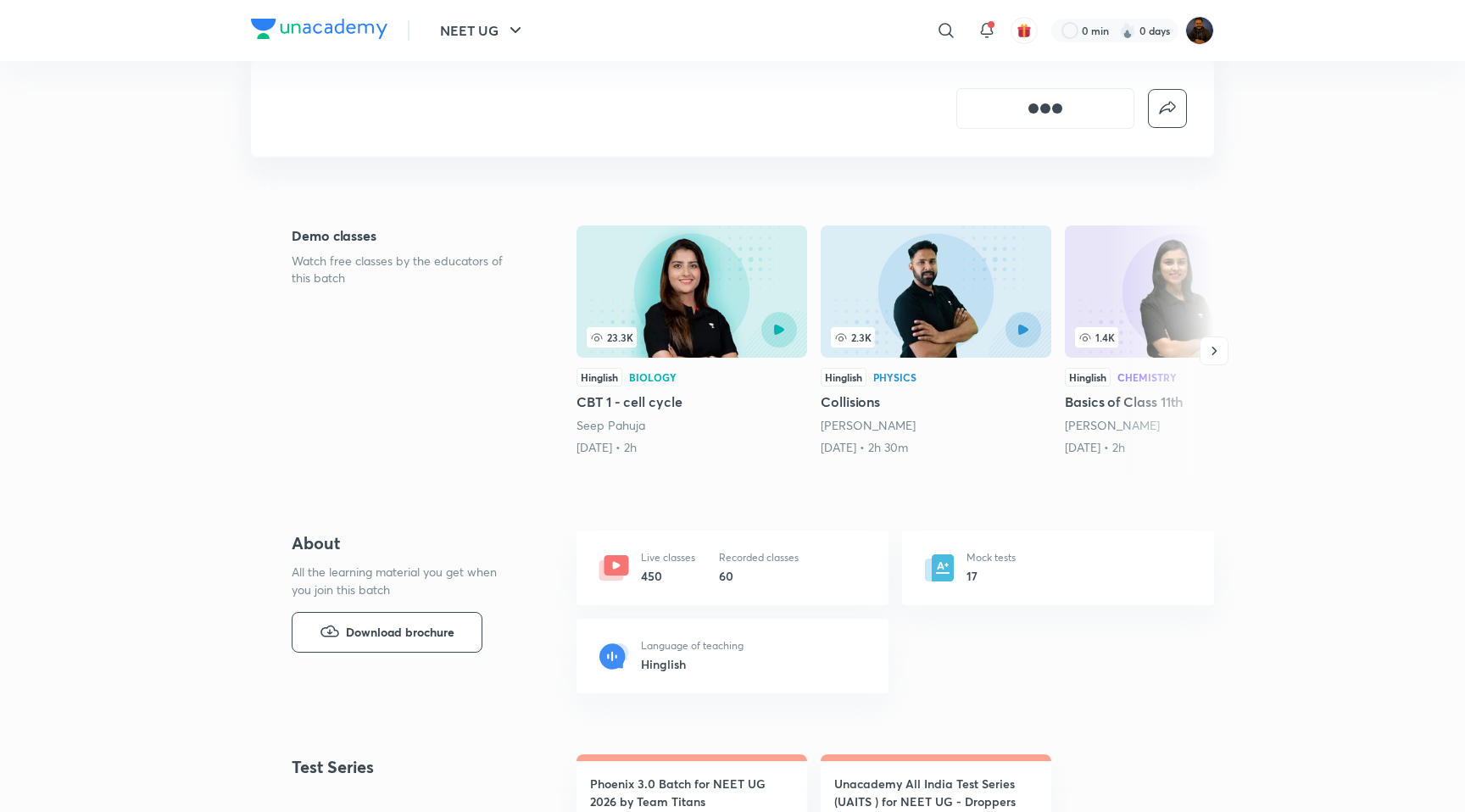
scroll to position [349, 0]
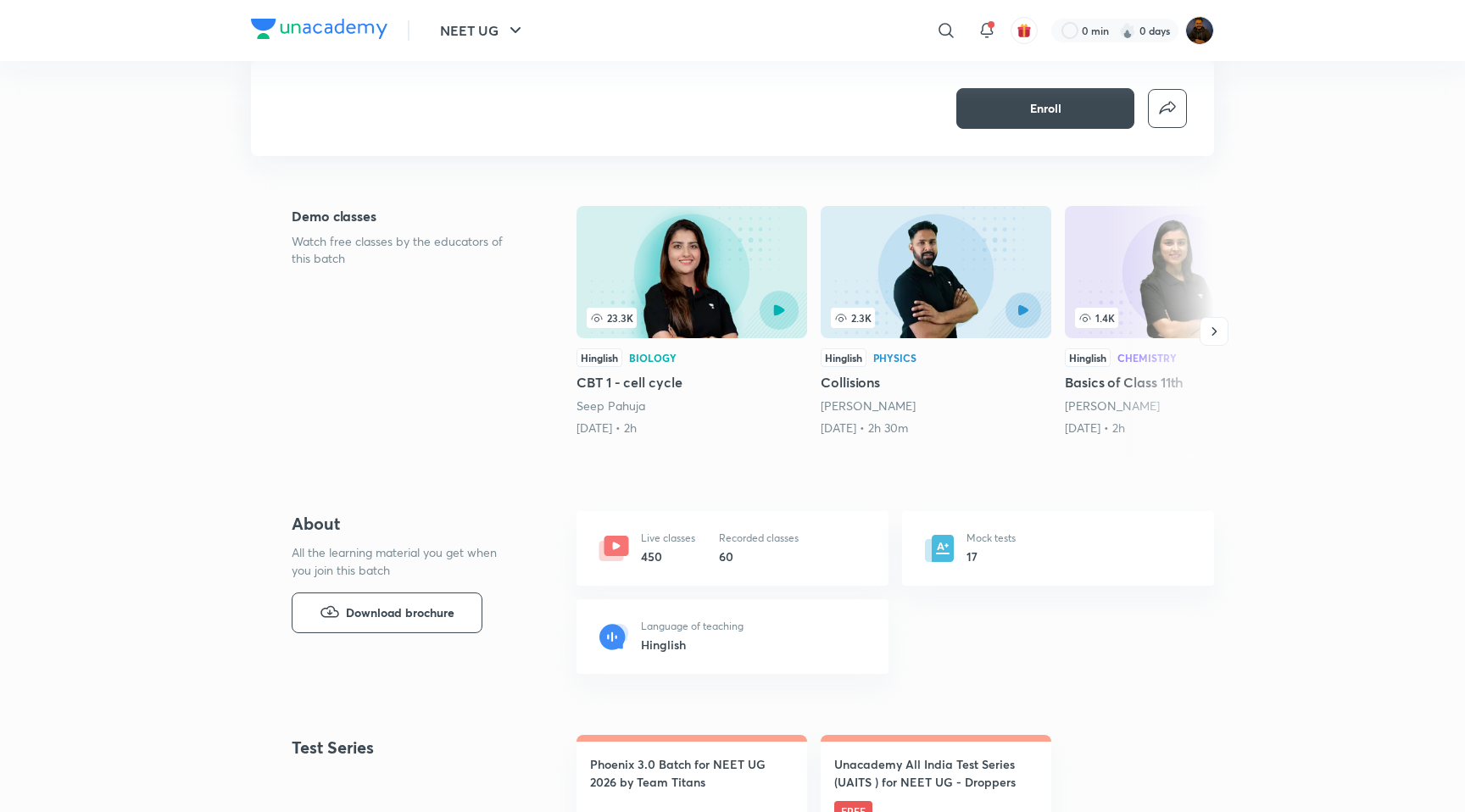
click at [777, 310] on icon "button" at bounding box center [778, 309] width 11 height 11
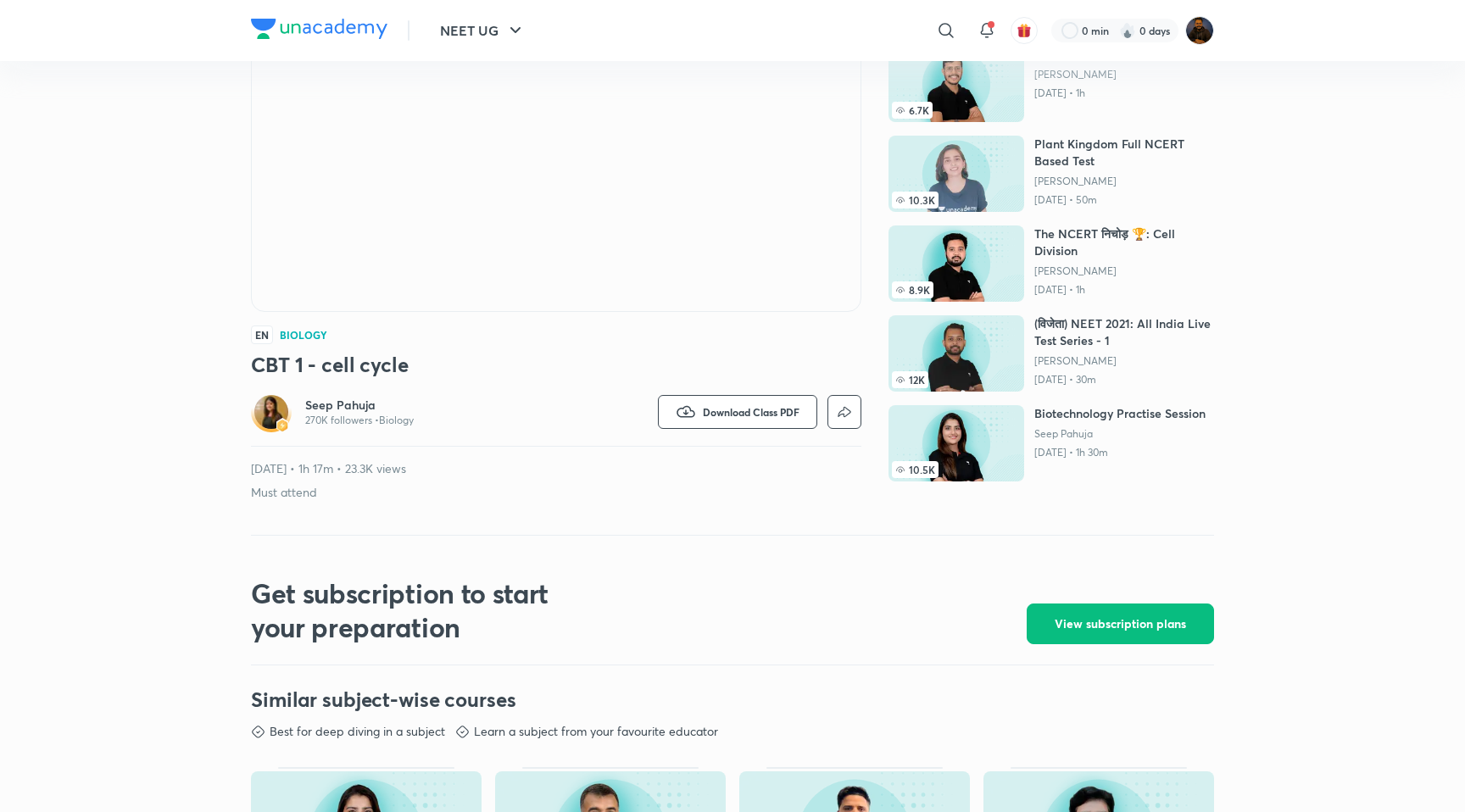
scroll to position [222, 0]
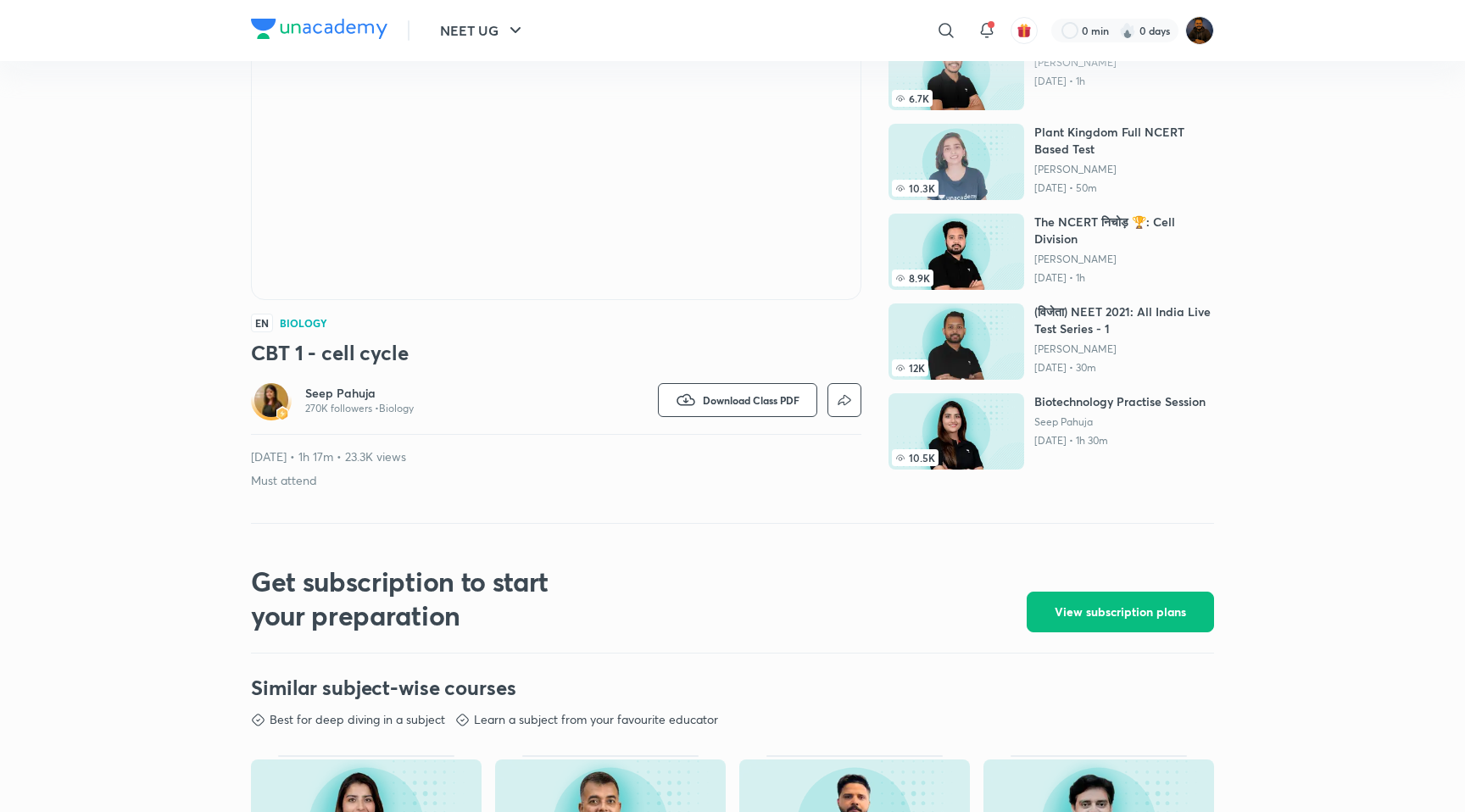
click at [413, 454] on p "[DATE] • 1h 17m • 23.3K views" at bounding box center [556, 457] width 611 height 17
copy p "views"
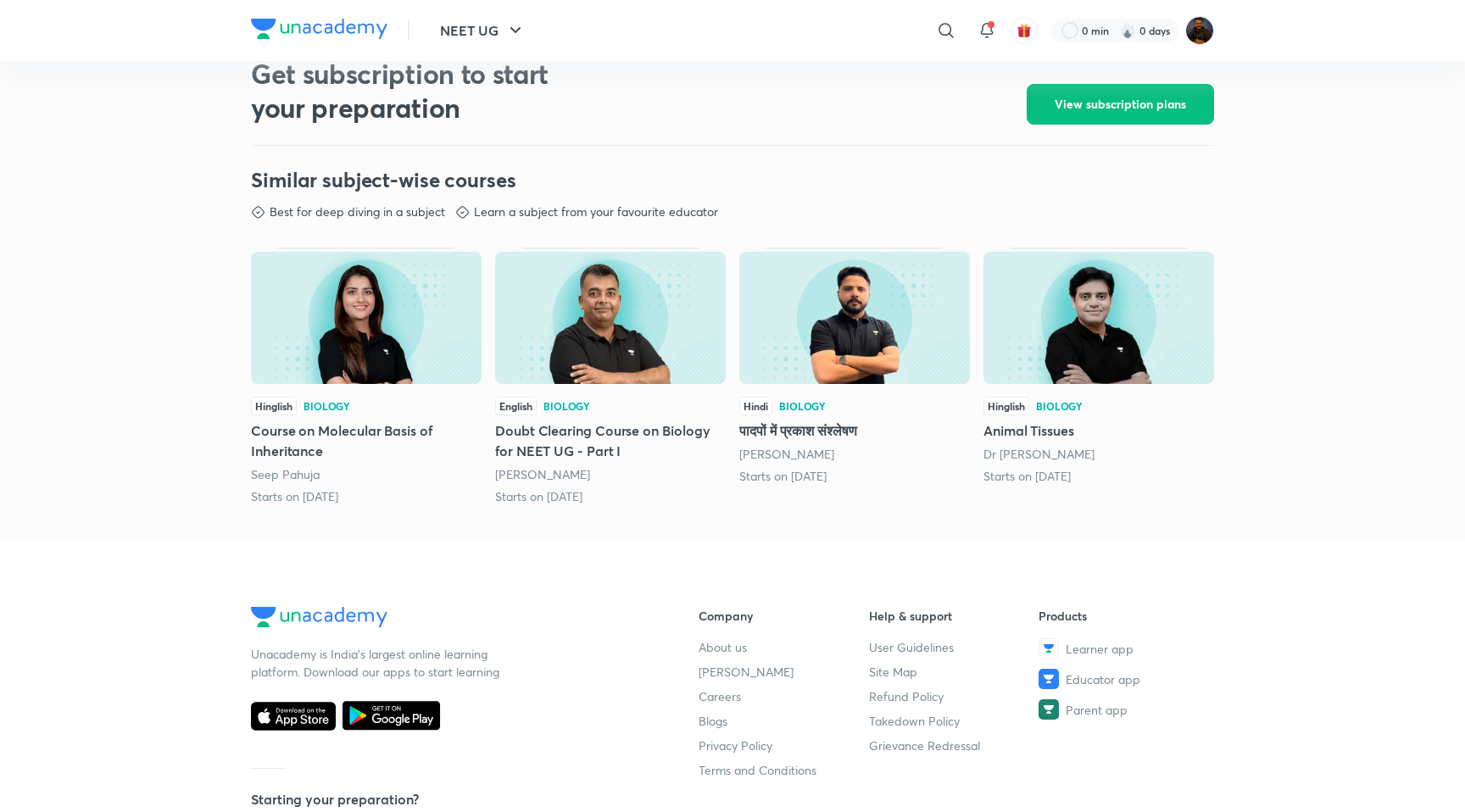
scroll to position [735, 0]
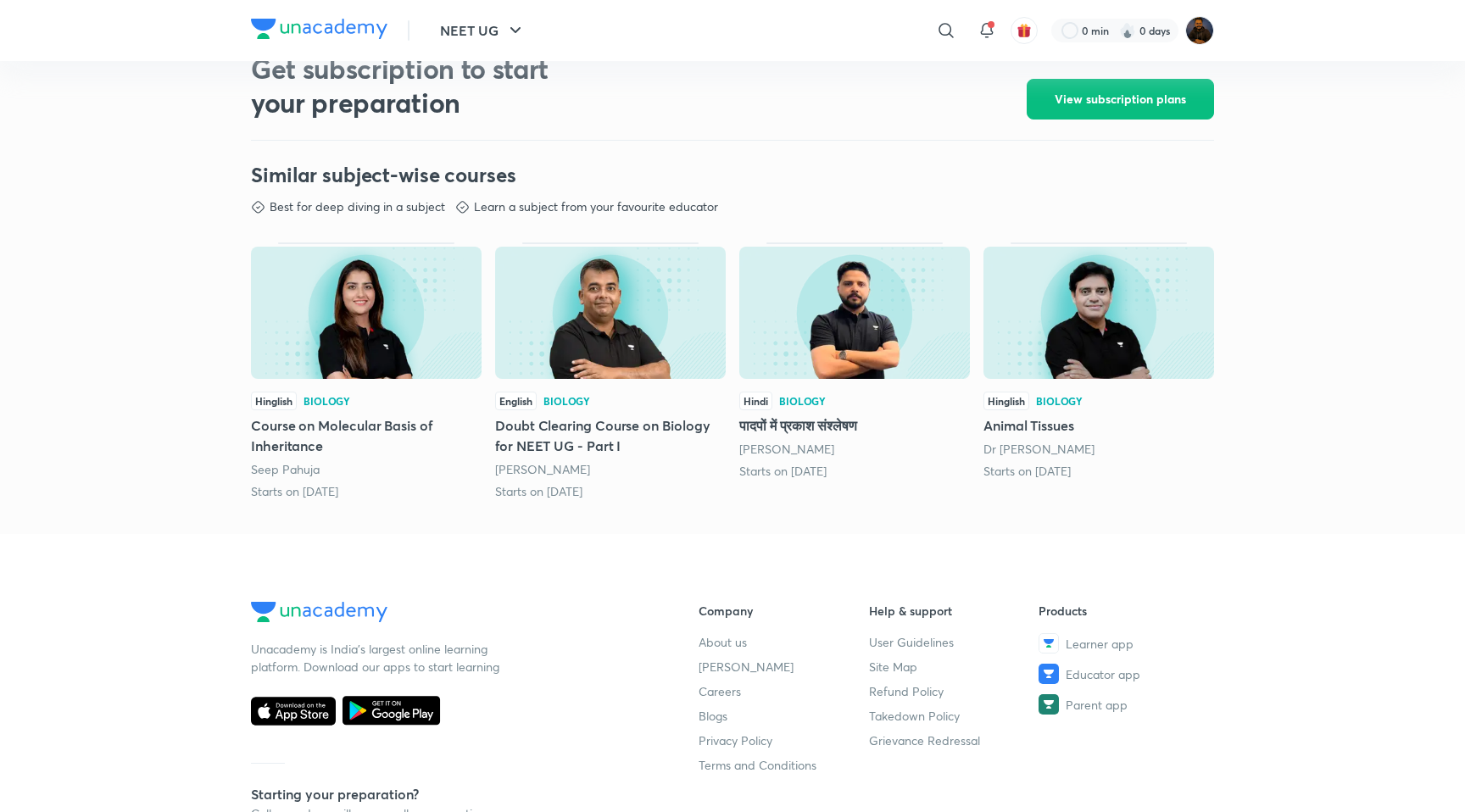
click at [368, 416] on h5 "Course on Molecular Basis of Inheritance" at bounding box center [366, 435] width 231 height 41
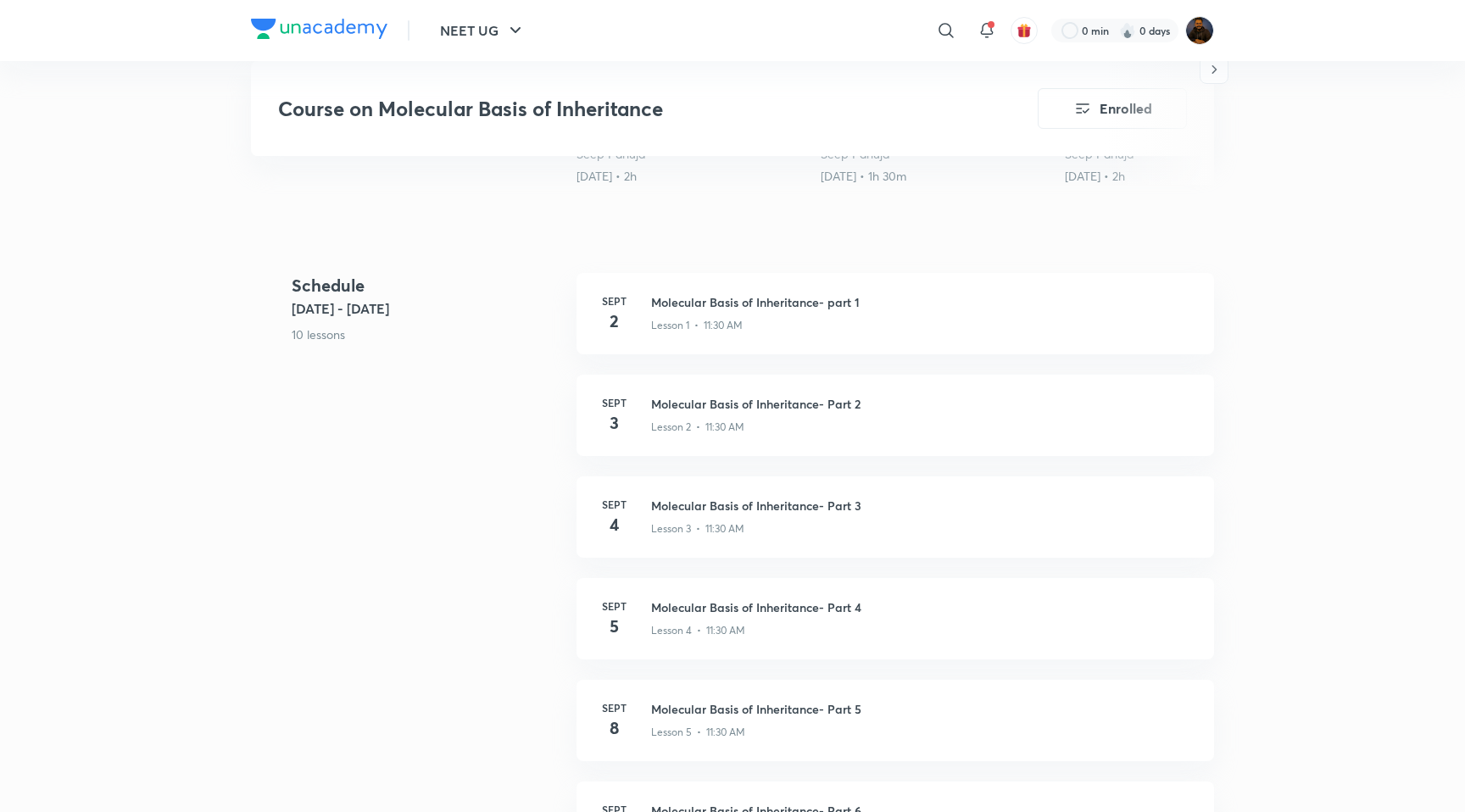
scroll to position [588, 0]
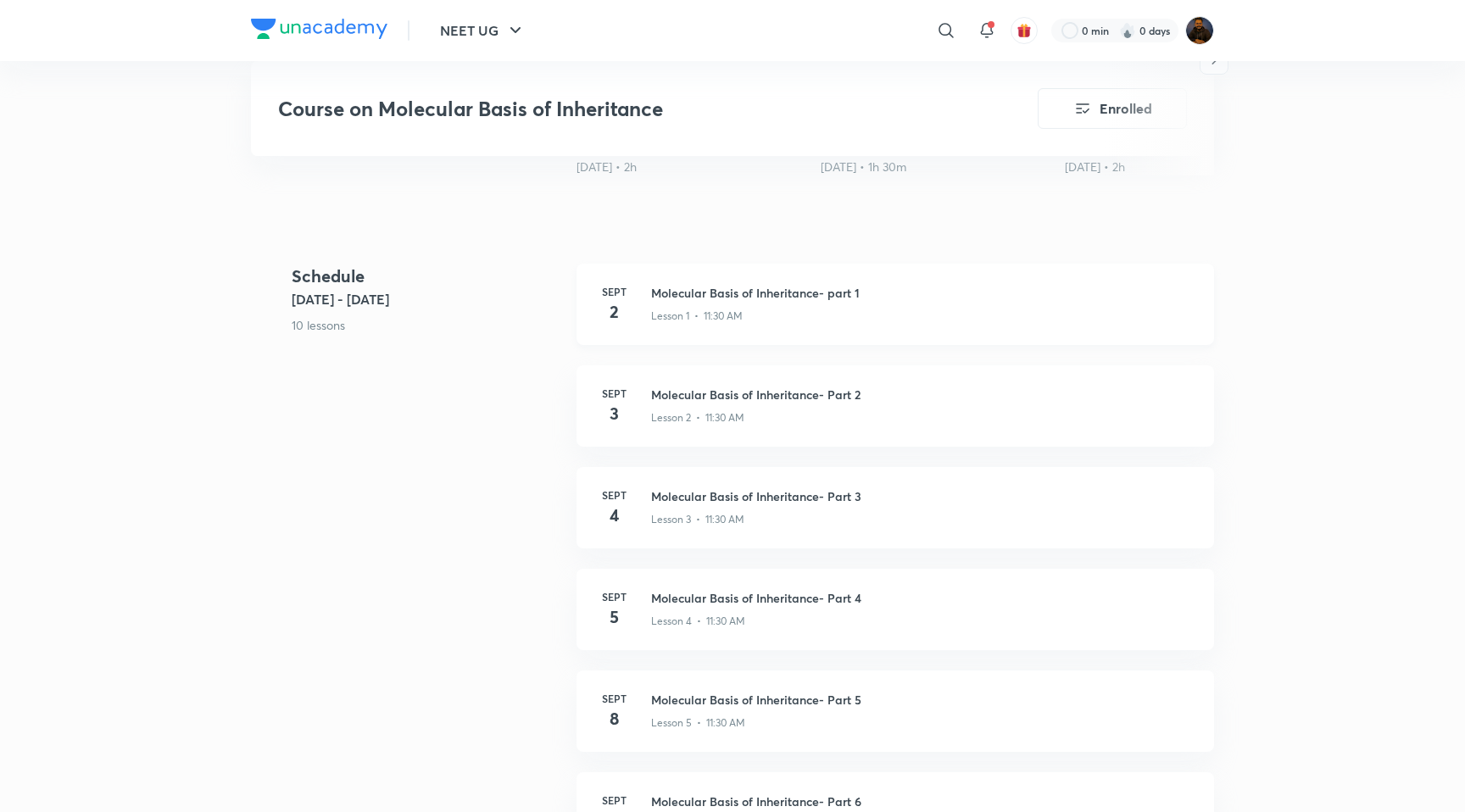
click at [827, 290] on h3 "Molecular Basis of Inheritance- part 1" at bounding box center [922, 292] width 543 height 18
click at [706, 415] on p "Lesson 2 • 11:30 AM" at bounding box center [698, 417] width 94 height 15
click at [732, 391] on h3 "Molecular Basis of Inheritance- Part 2" at bounding box center [922, 394] width 543 height 18
click at [781, 313] on div "Lesson 1 • 11:30 AM" at bounding box center [922, 313] width 543 height 22
click at [745, 405] on div "Lesson 2 • 11:30 AM" at bounding box center [922, 414] width 543 height 22
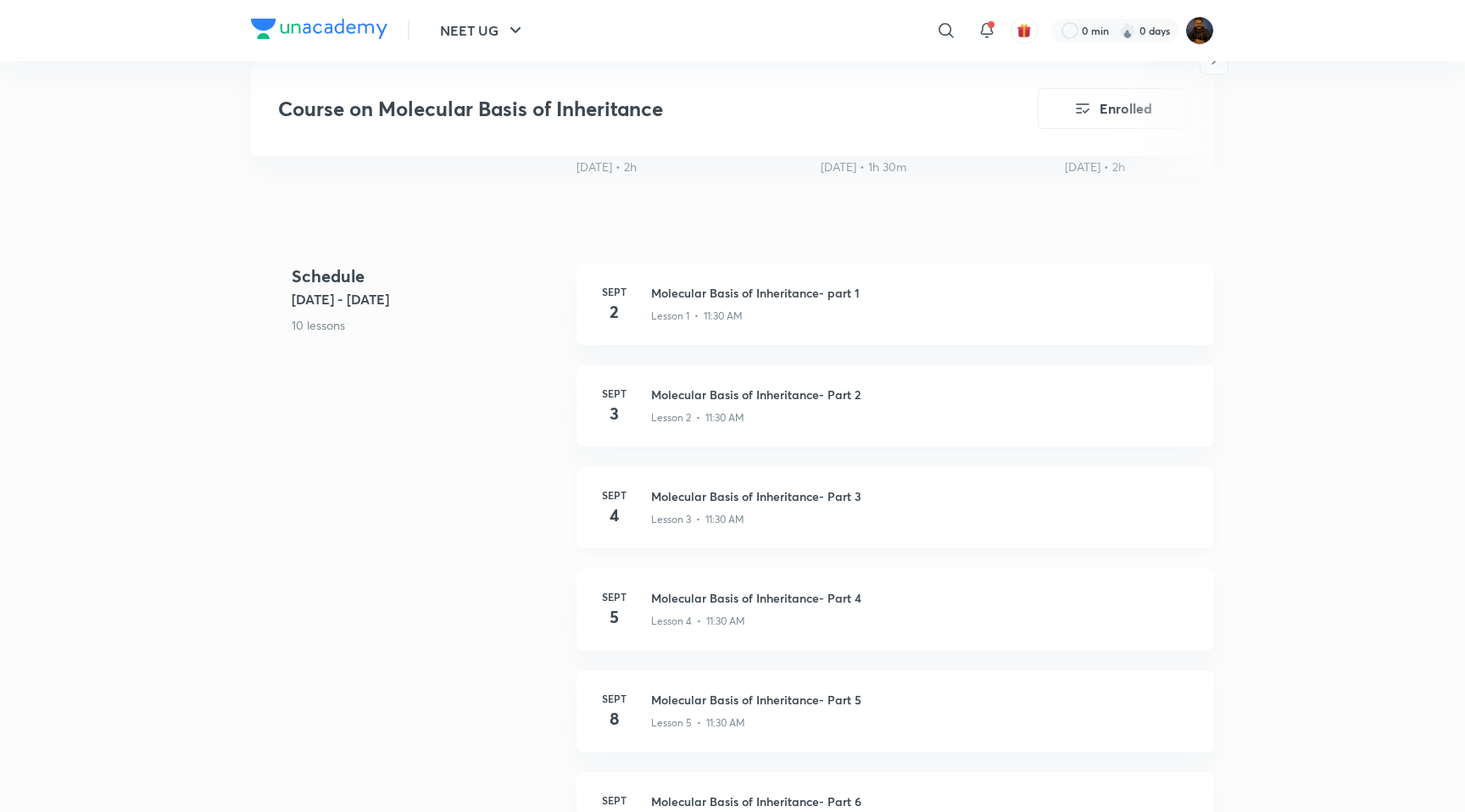
click at [763, 491] on h3 "Molecular Basis of Inheritance- Part 3" at bounding box center [922, 496] width 543 height 18
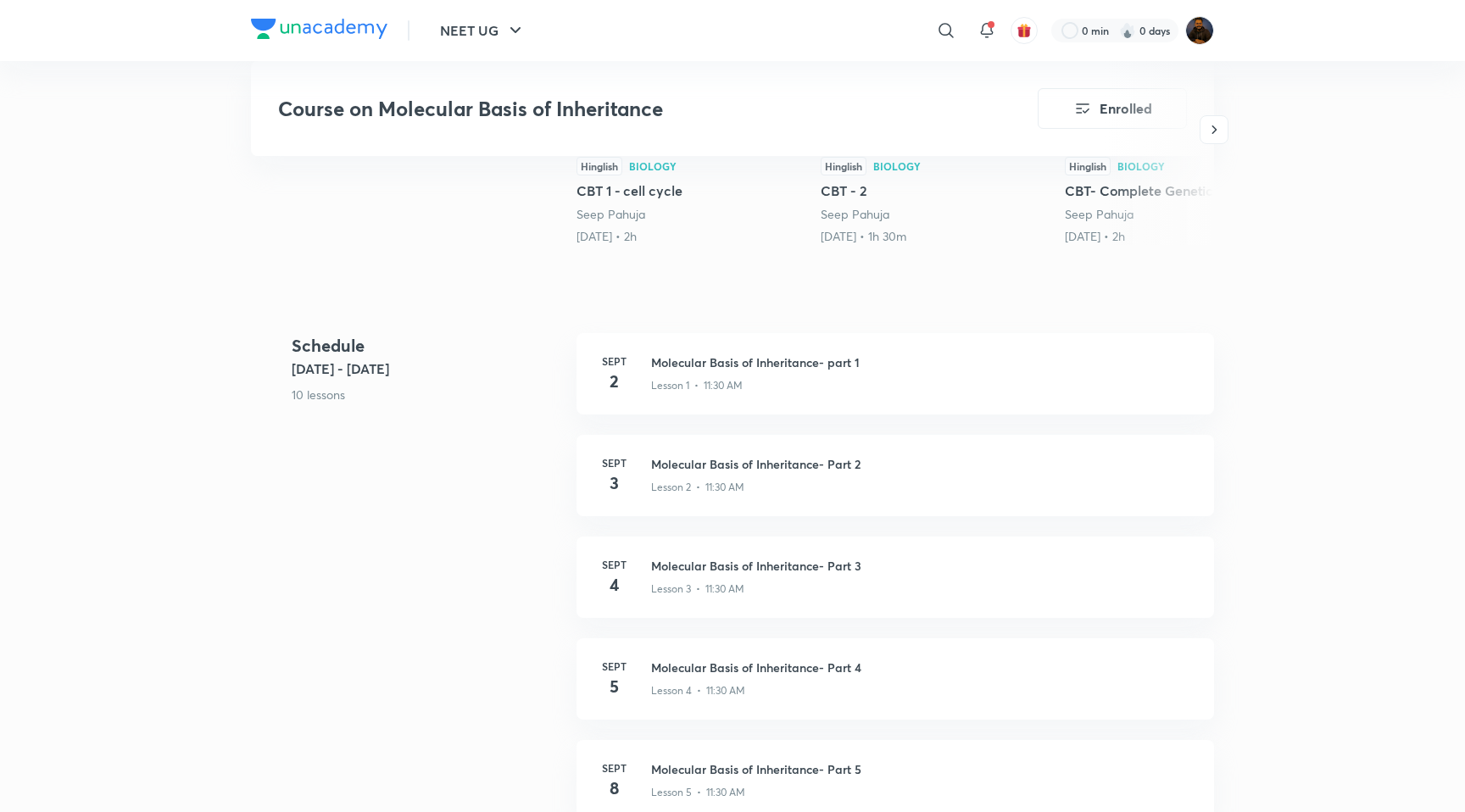
scroll to position [532, 0]
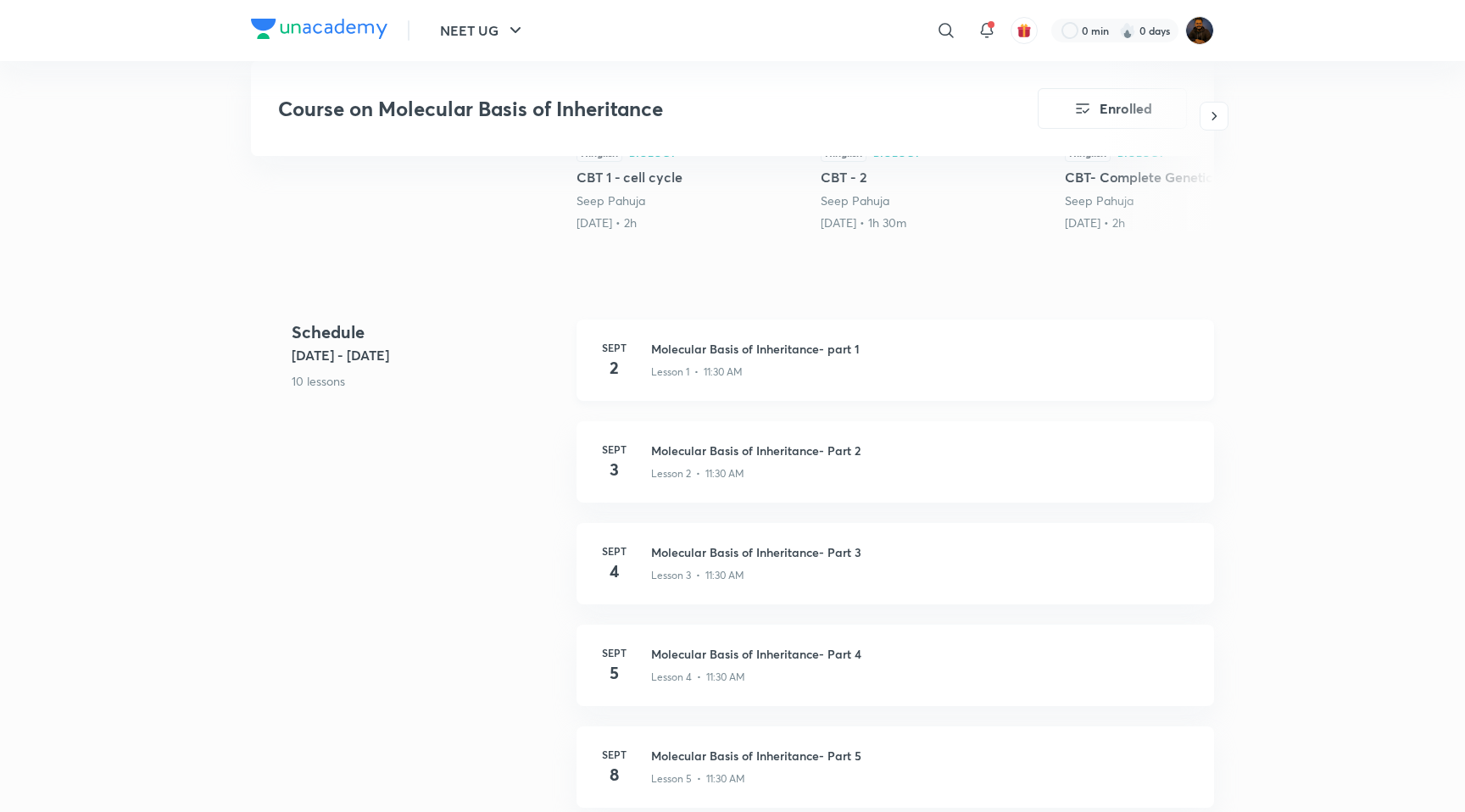
click at [796, 344] on h3 "Molecular Basis of Inheritance- part 1" at bounding box center [922, 349] width 543 height 18
